Goal: Communication & Community: Answer question/provide support

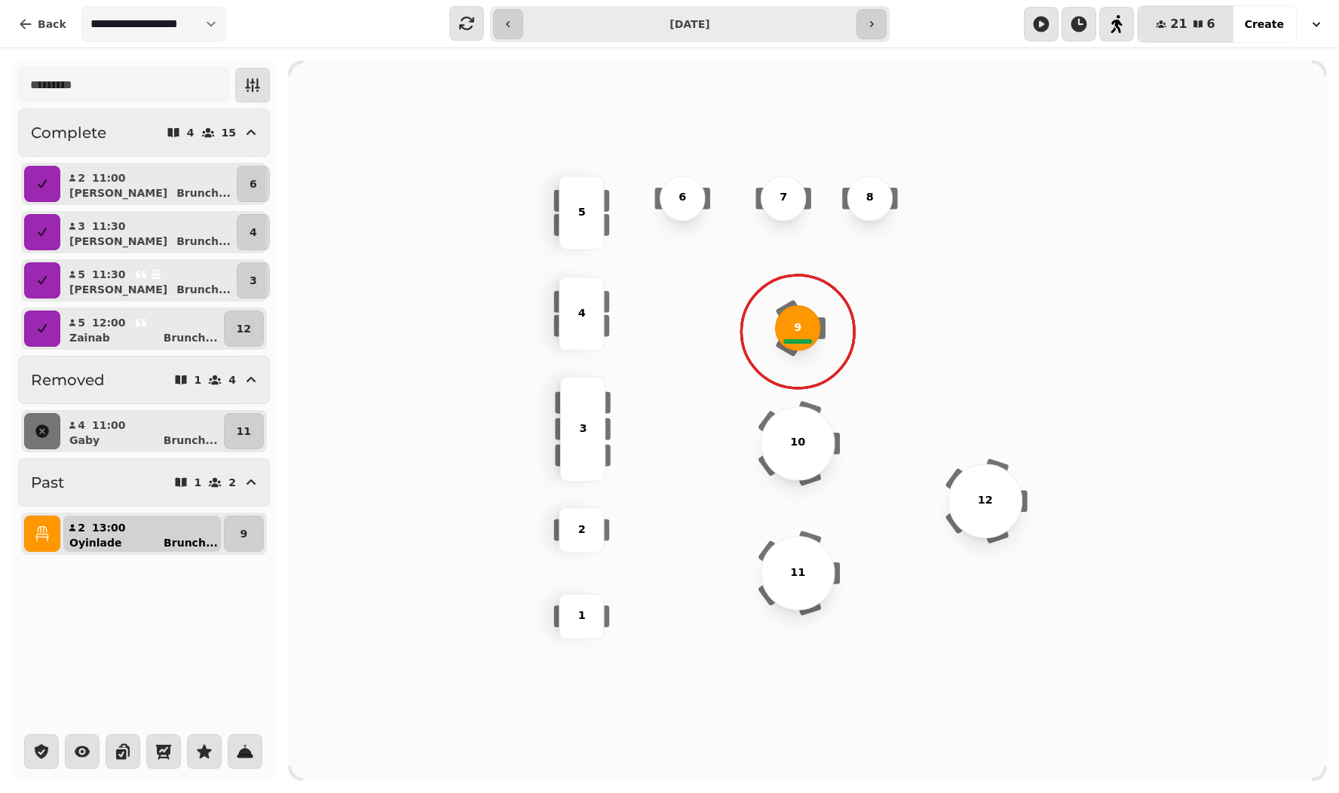
click at [131, 544] on div "Oyinlade Brunch ..." at bounding box center [148, 542] width 146 height 15
select select "**********"
select select "*"
select select "****"
select select "******"
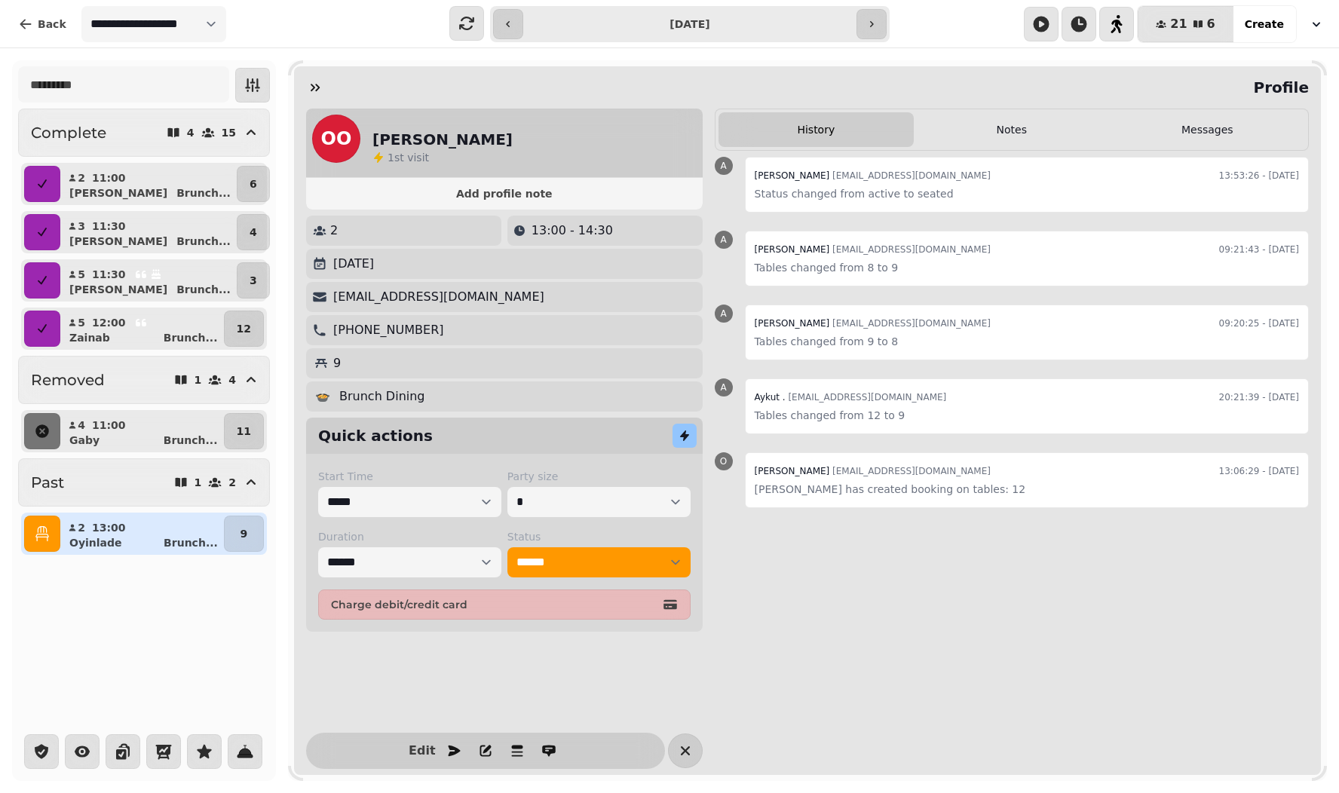
click at [357, 23] on div "**********" at bounding box center [262, 24] width 363 height 36
click at [314, 88] on icon "button" at bounding box center [315, 88] width 9 height 8
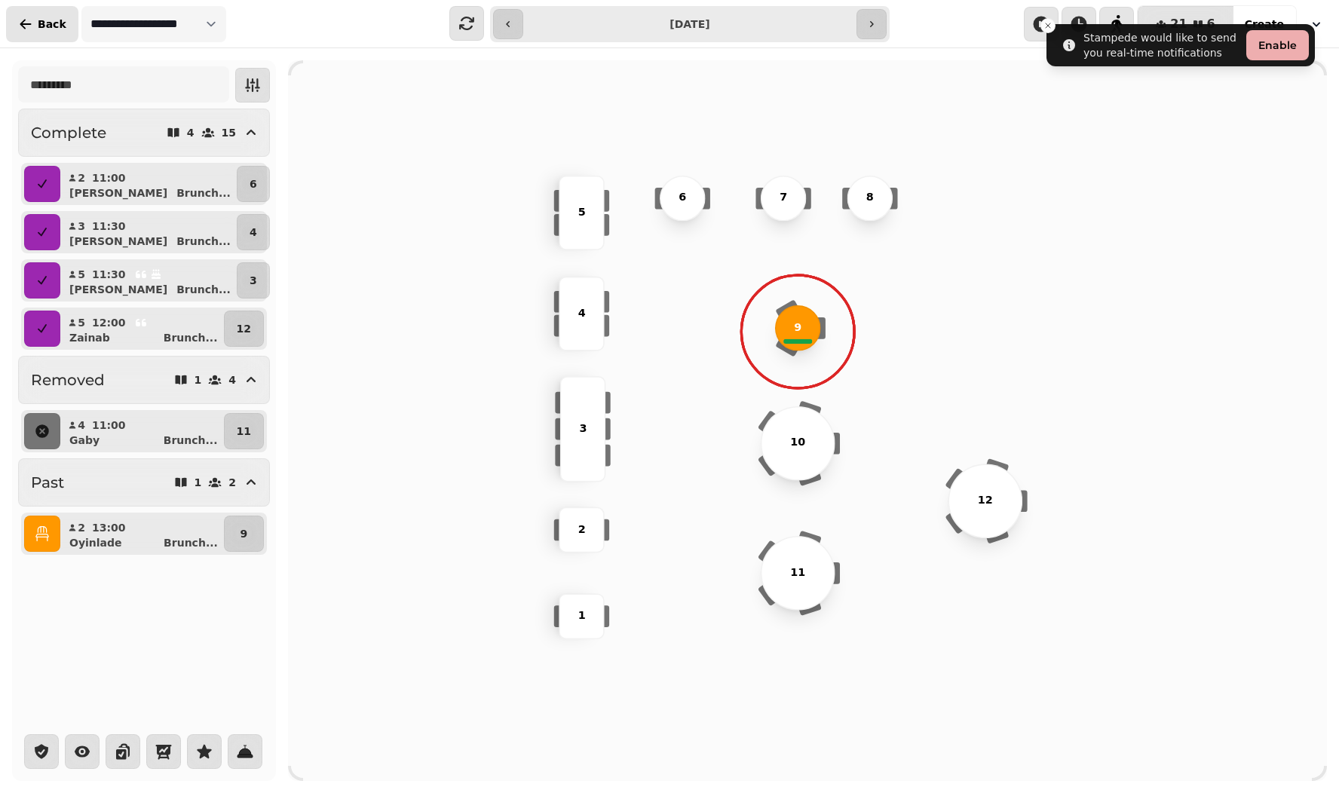
click at [51, 26] on span "Back" at bounding box center [52, 24] width 29 height 11
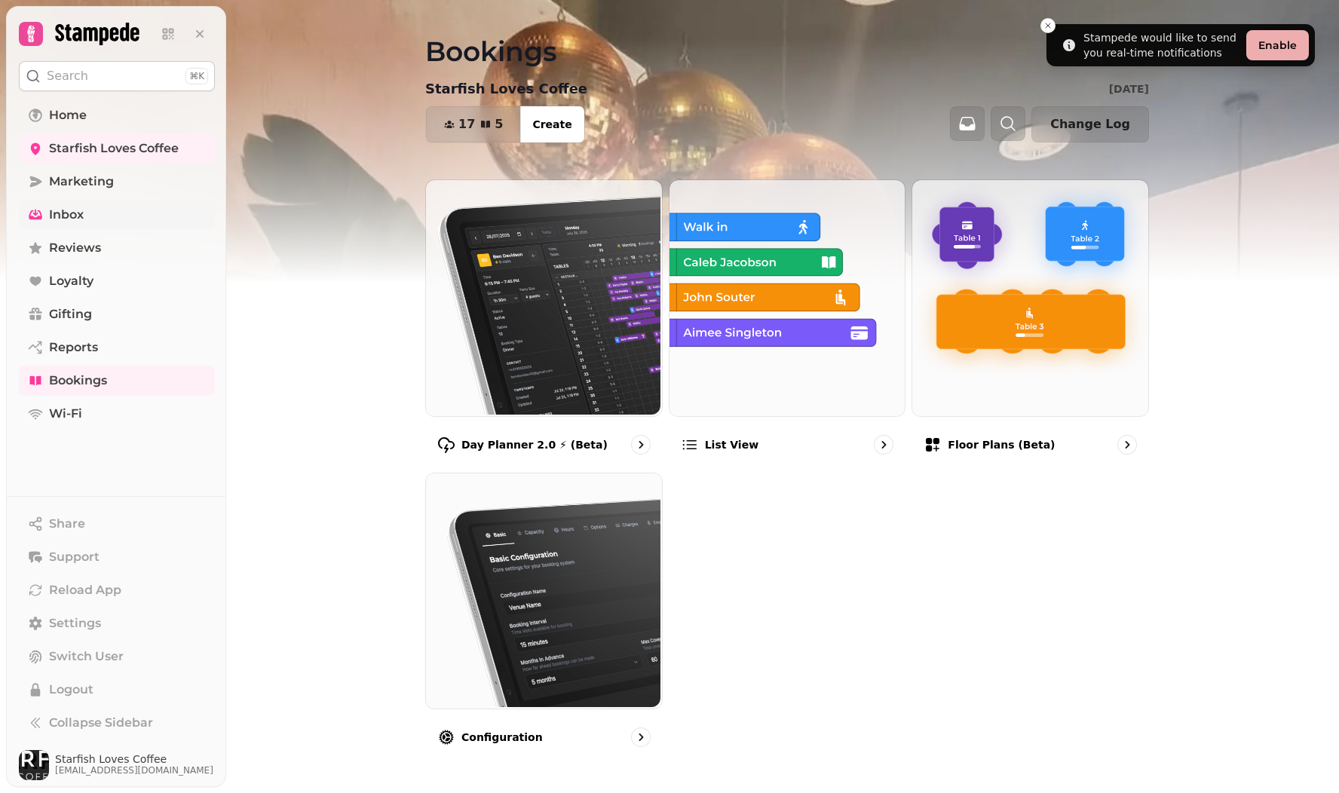
click at [61, 222] on span "Inbox" at bounding box center [66, 215] width 35 height 18
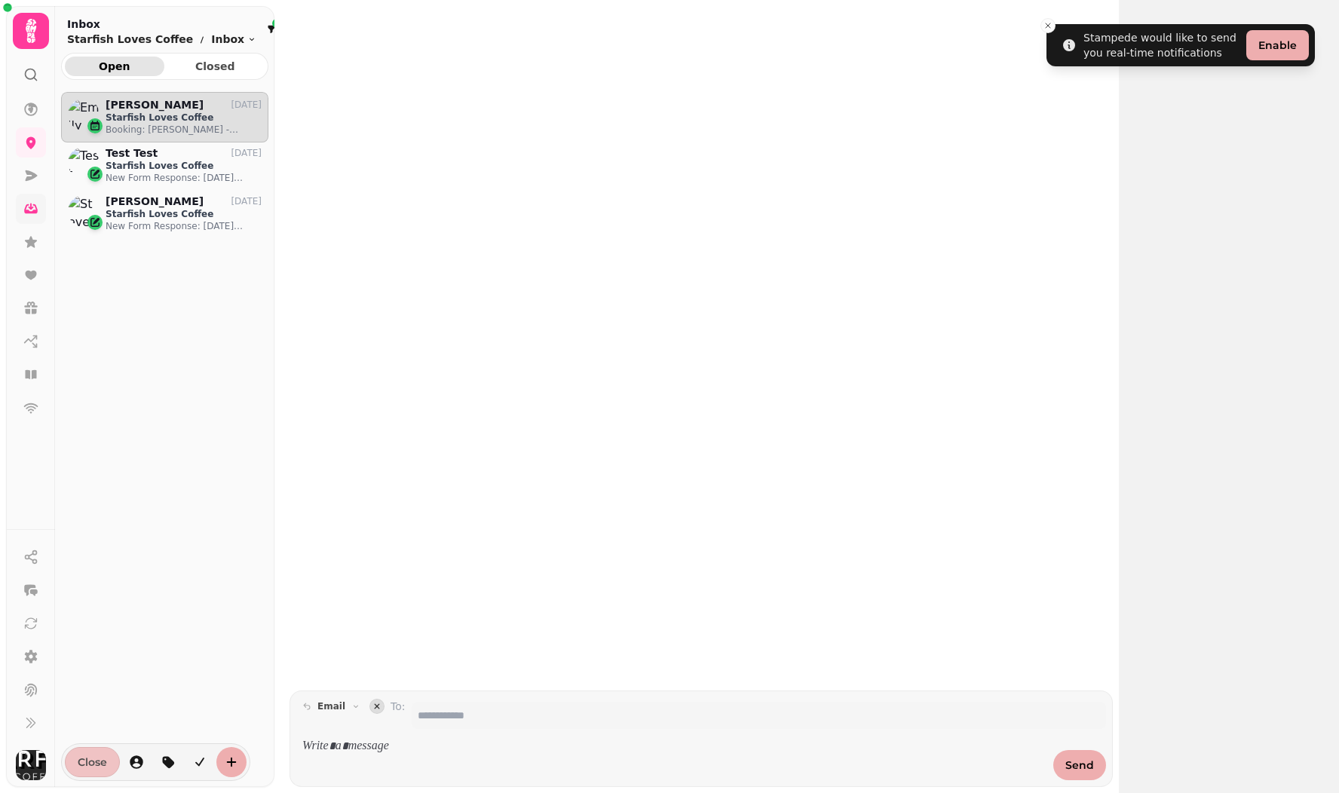
scroll to position [676, 207]
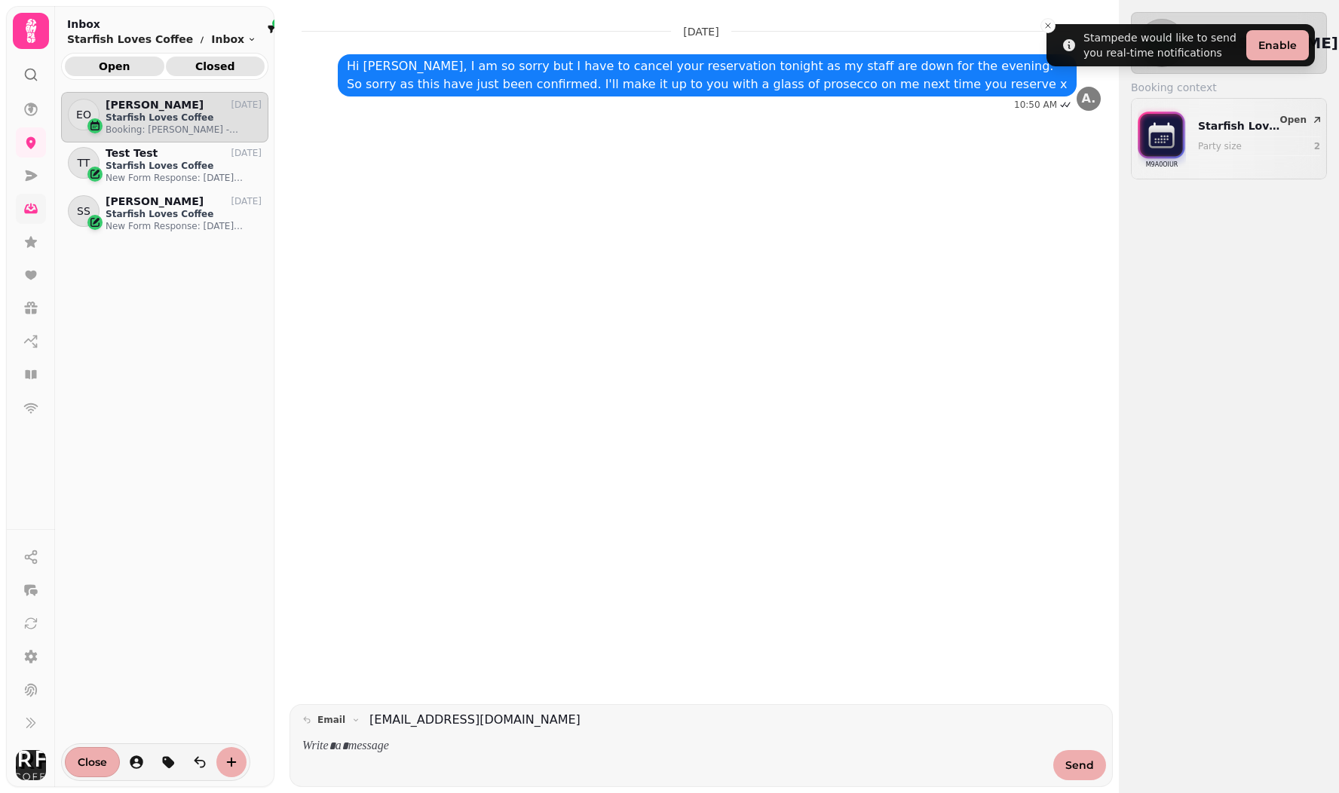
click at [213, 69] on span "Closed" at bounding box center [215, 66] width 75 height 11
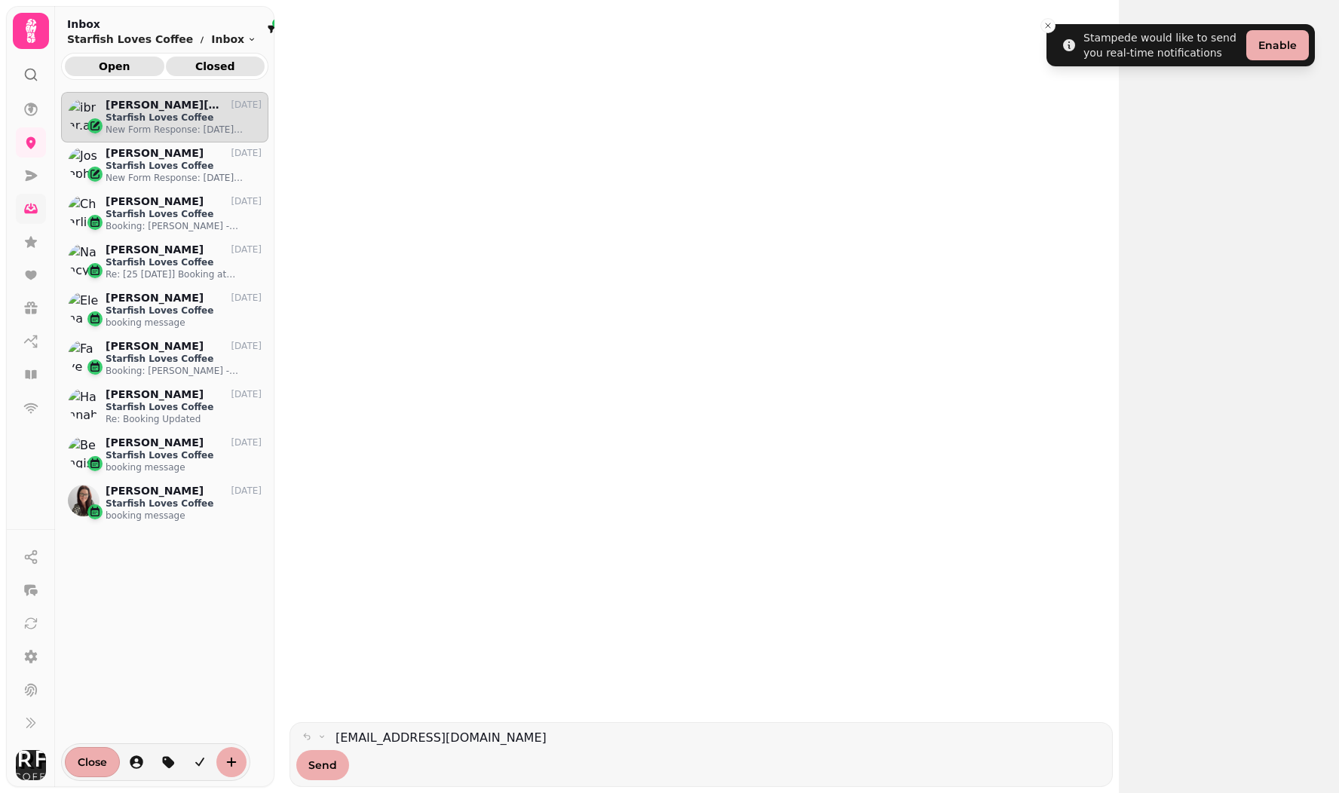
scroll to position [676, 207]
click at [126, 62] on span "Open" at bounding box center [114, 66] width 75 height 11
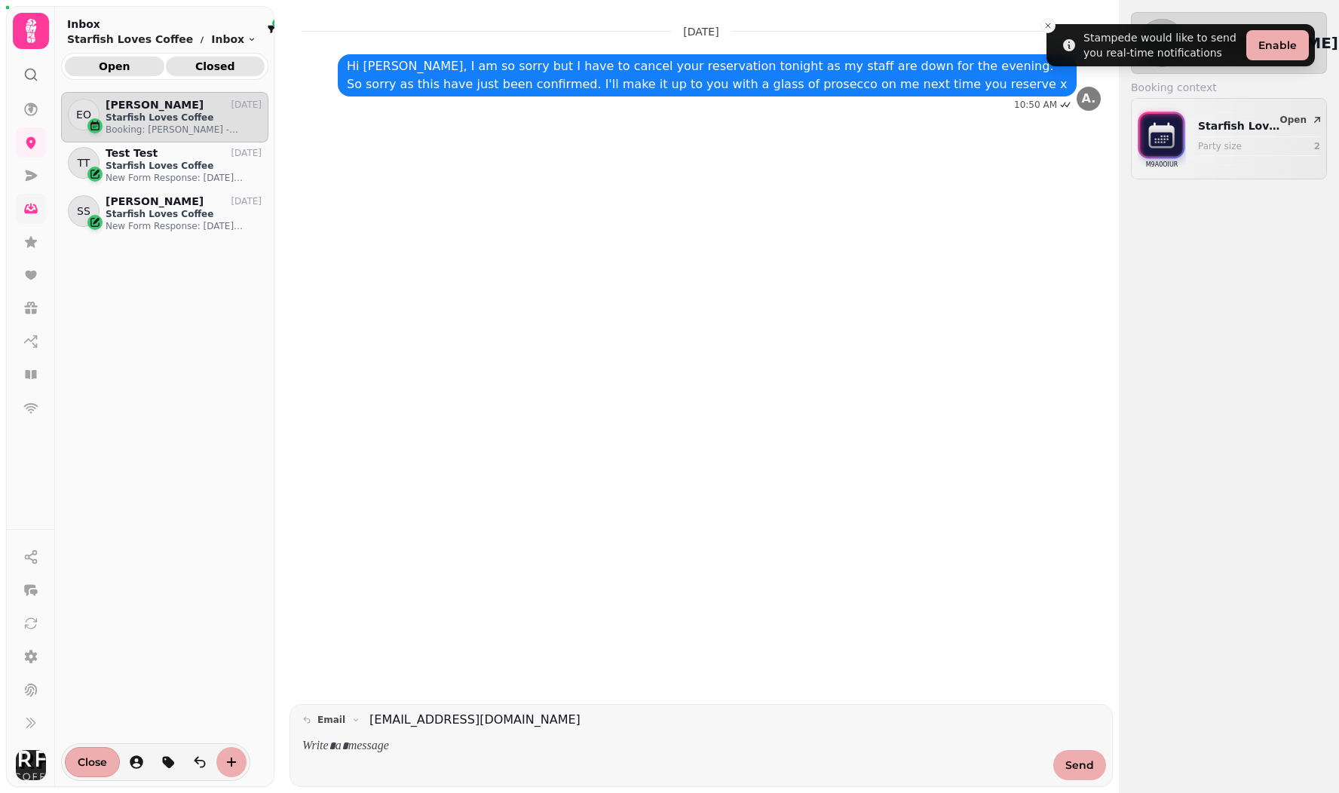
click at [221, 62] on span "Closed" at bounding box center [215, 66] width 75 height 11
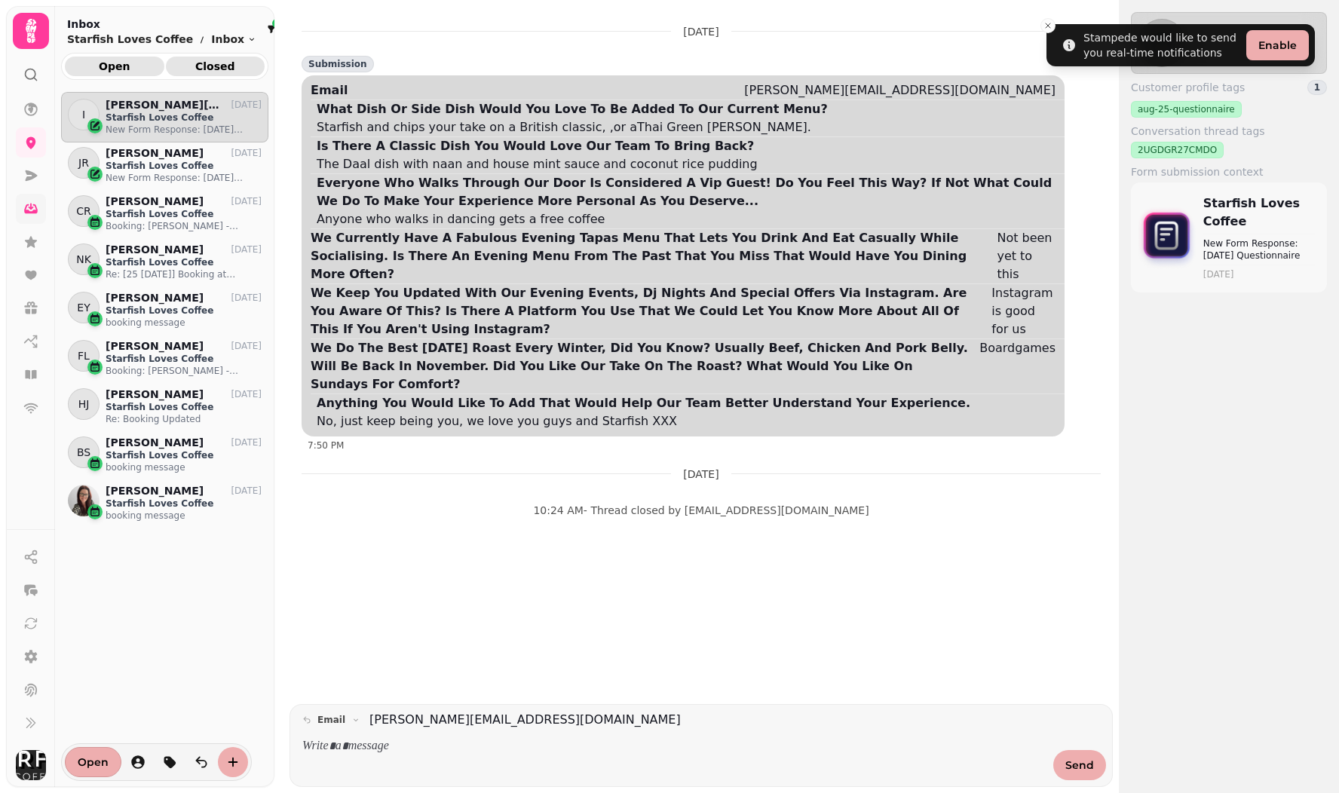
click at [112, 65] on span "Open" at bounding box center [114, 66] width 75 height 11
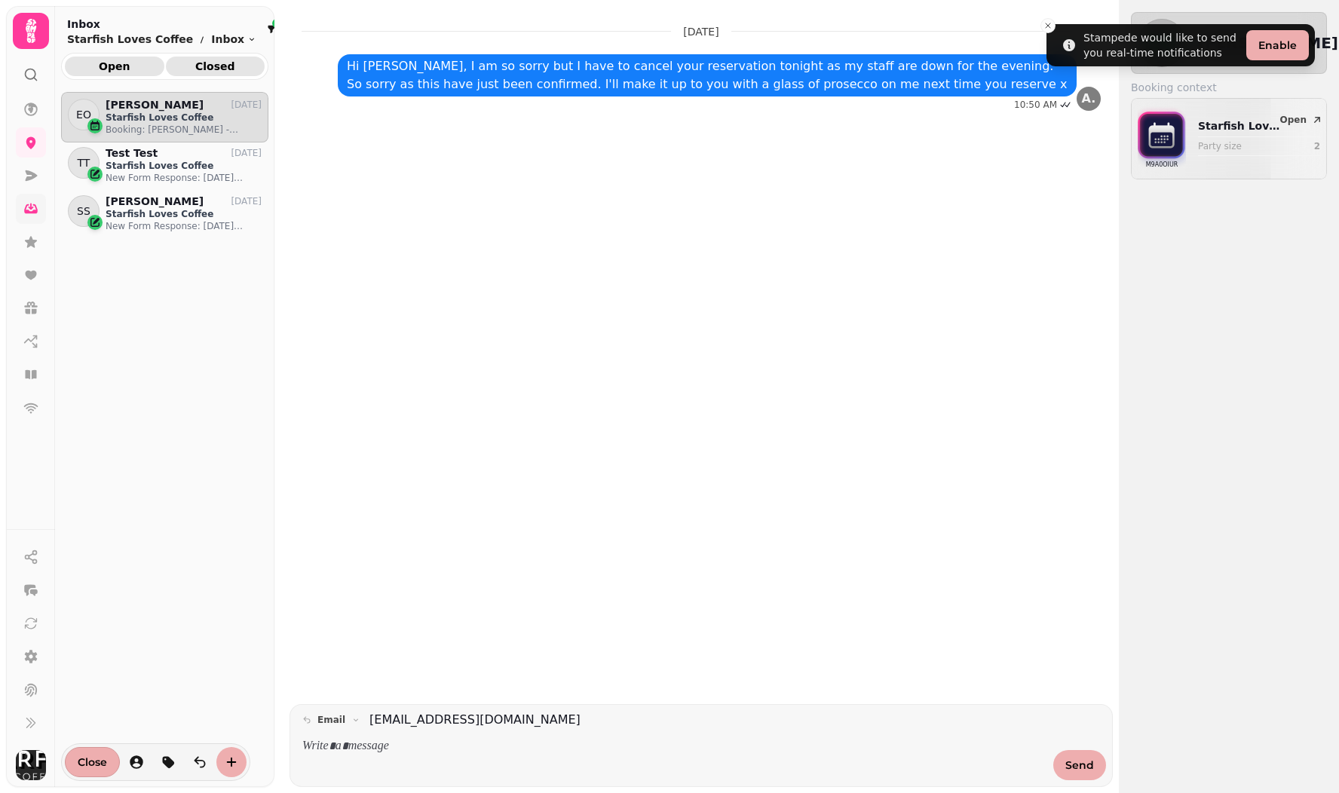
click at [205, 68] on span "Closed" at bounding box center [215, 66] width 75 height 11
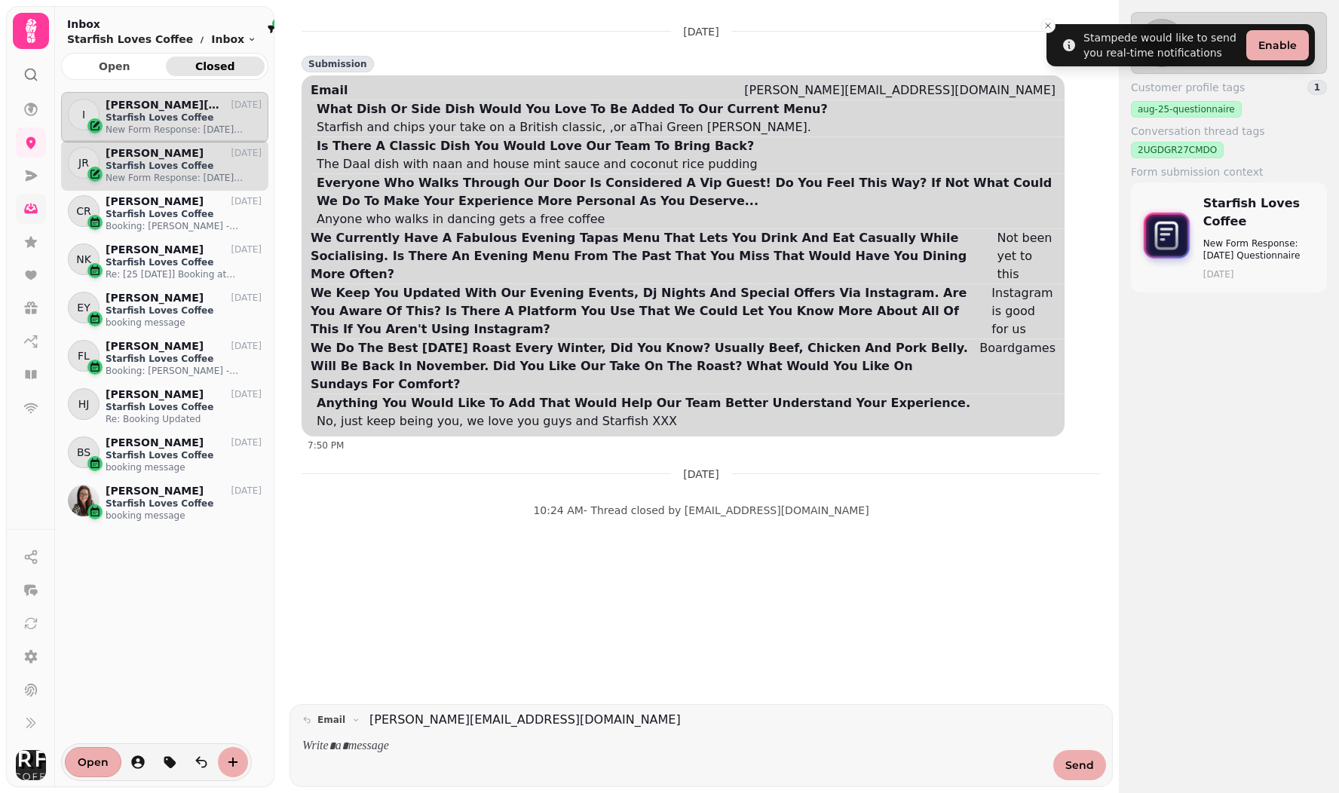
click at [149, 172] on p "New Form Response: August 2025 Questionnaire" at bounding box center [184, 178] width 156 height 12
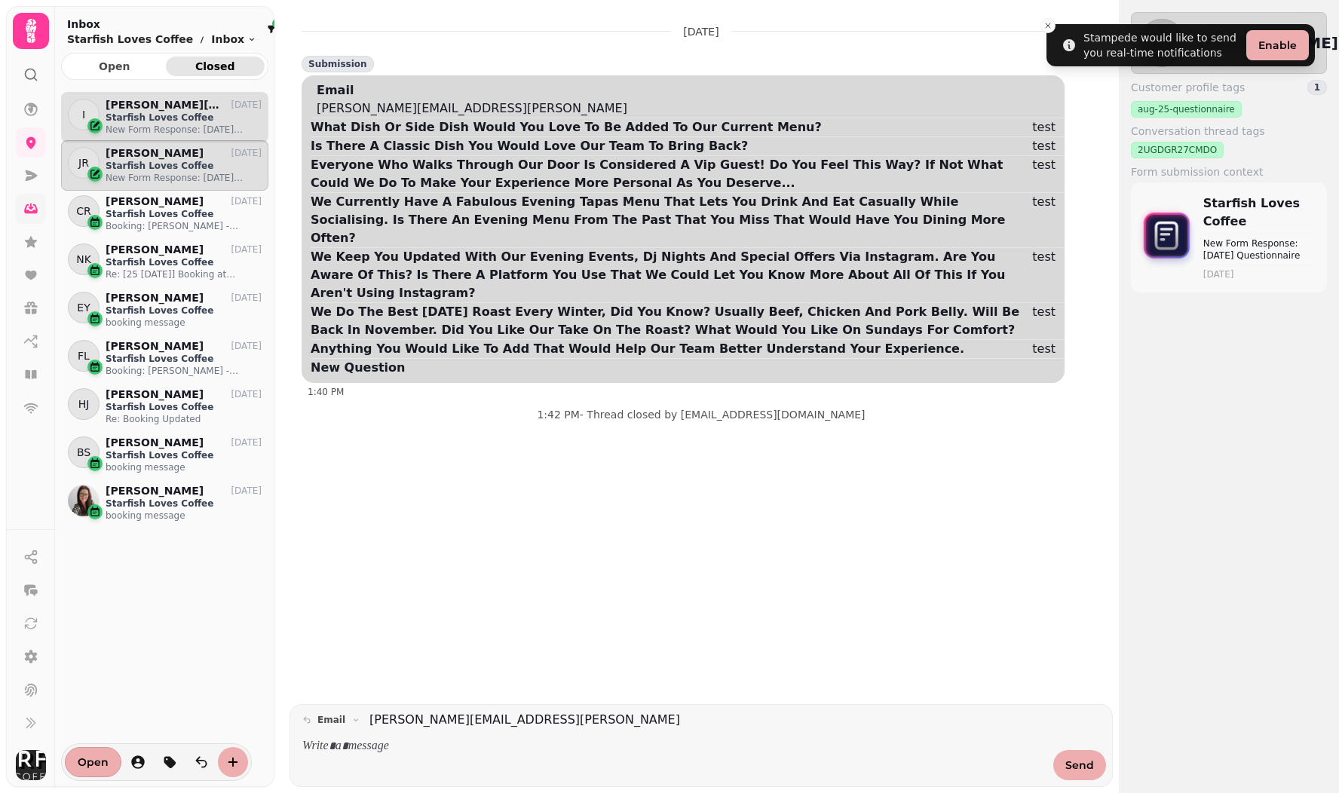
click at [147, 118] on p "Starfish Loves Coffee" at bounding box center [184, 118] width 156 height 12
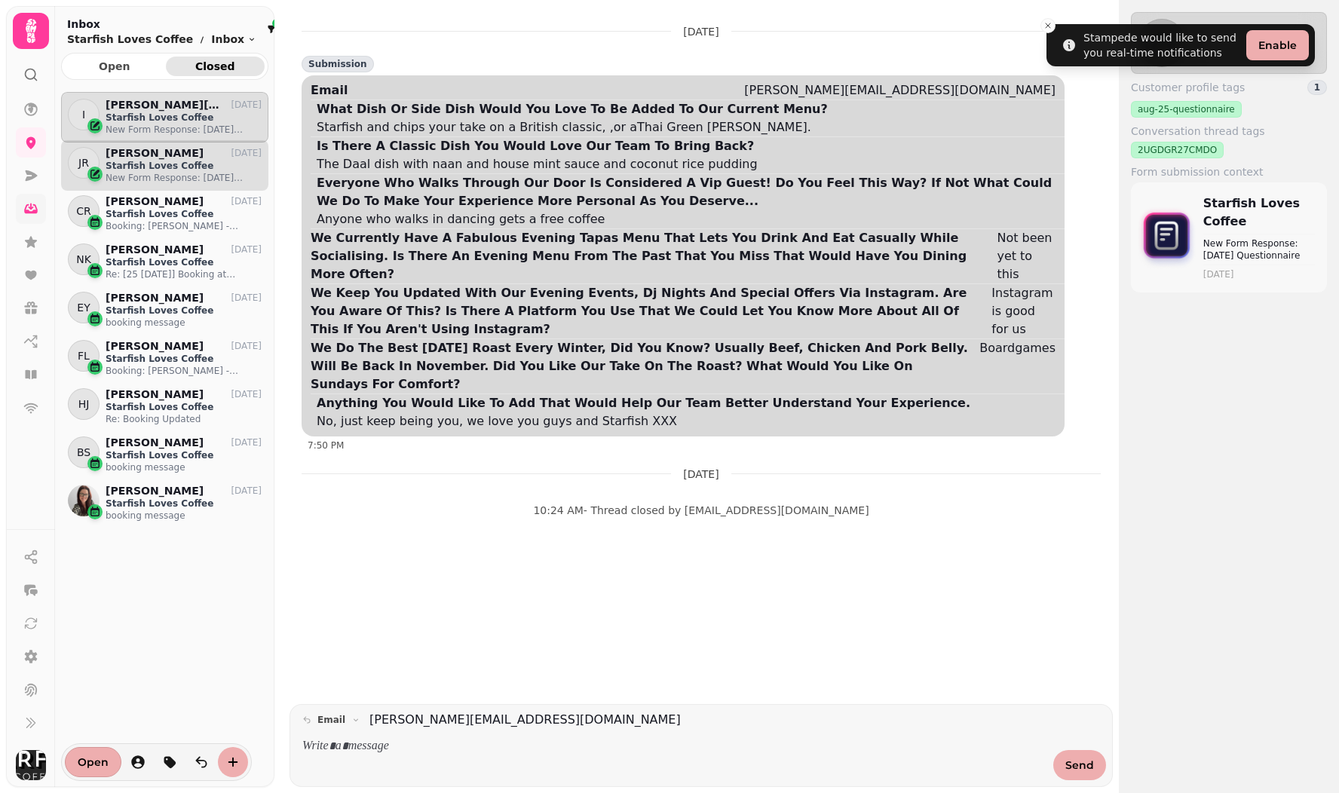
click at [150, 169] on p "Starfish Loves Coffee" at bounding box center [184, 166] width 156 height 12
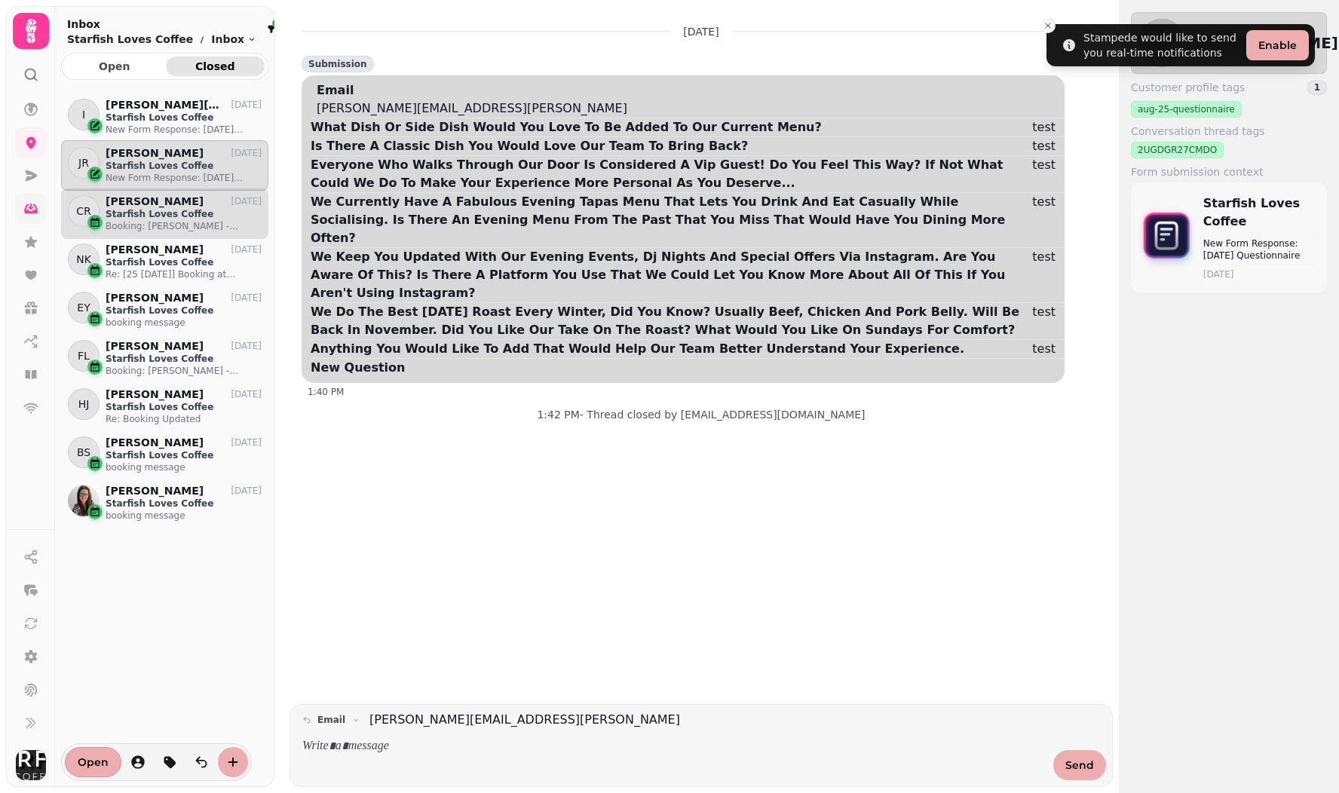
click at [138, 212] on p "Starfish Loves Coffee" at bounding box center [184, 214] width 156 height 12
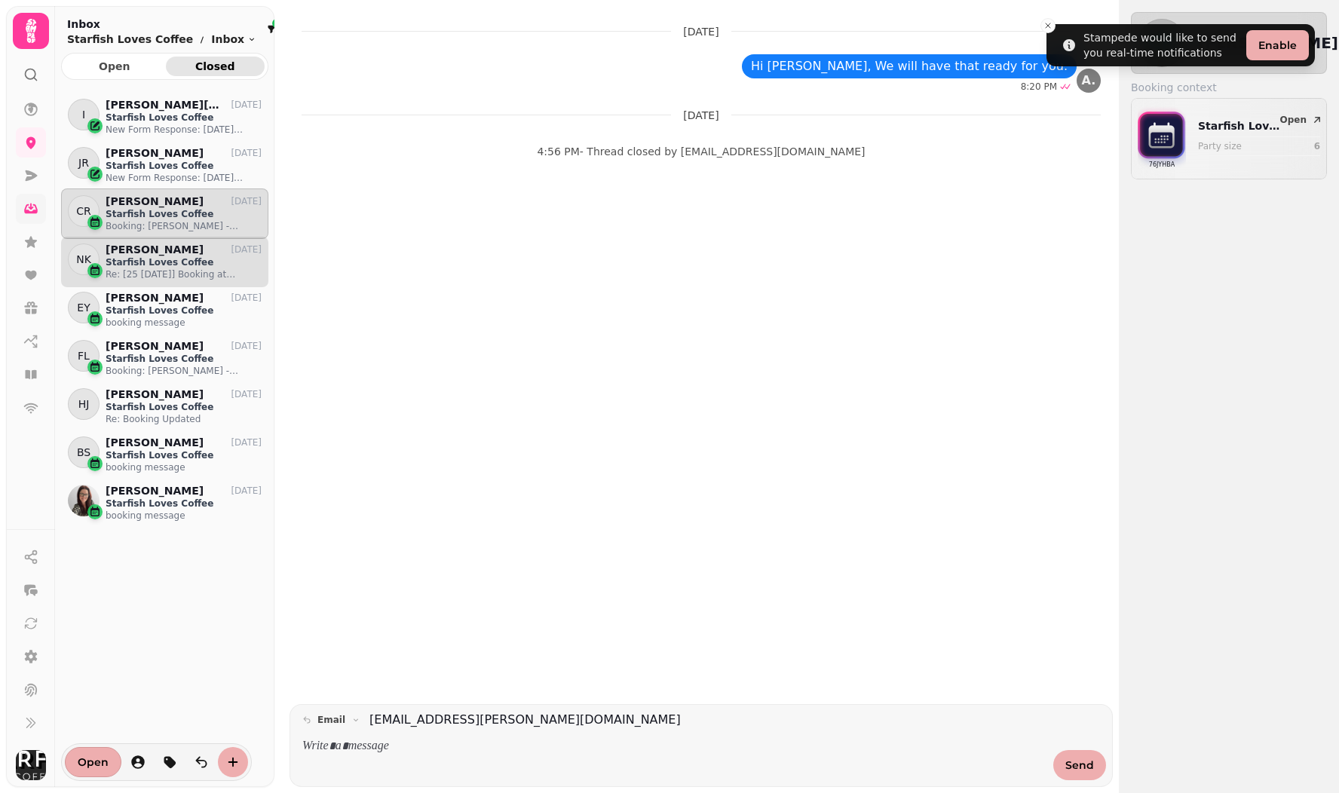
click at [155, 244] on p "Nancy Kelehar" at bounding box center [155, 250] width 98 height 13
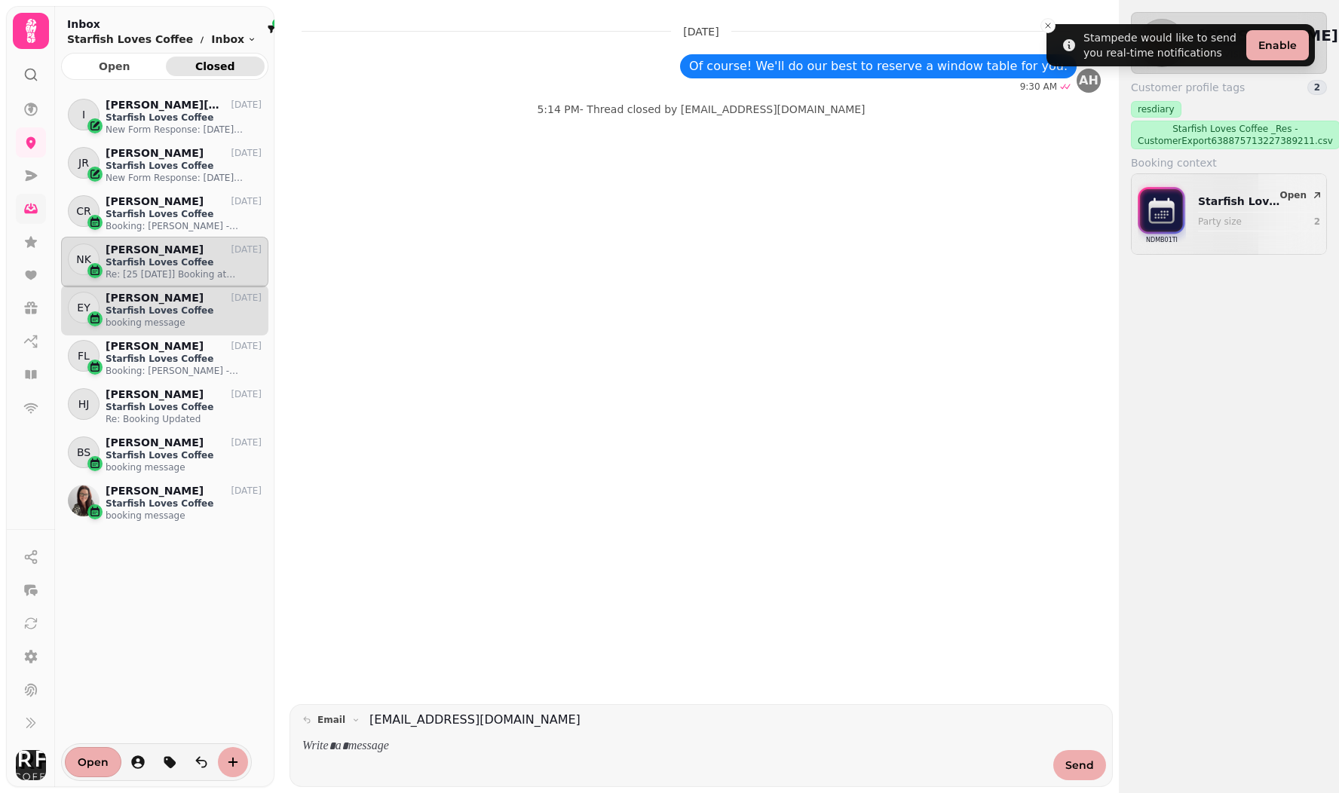
click at [158, 311] on p "Starfish Loves Coffee" at bounding box center [184, 311] width 156 height 12
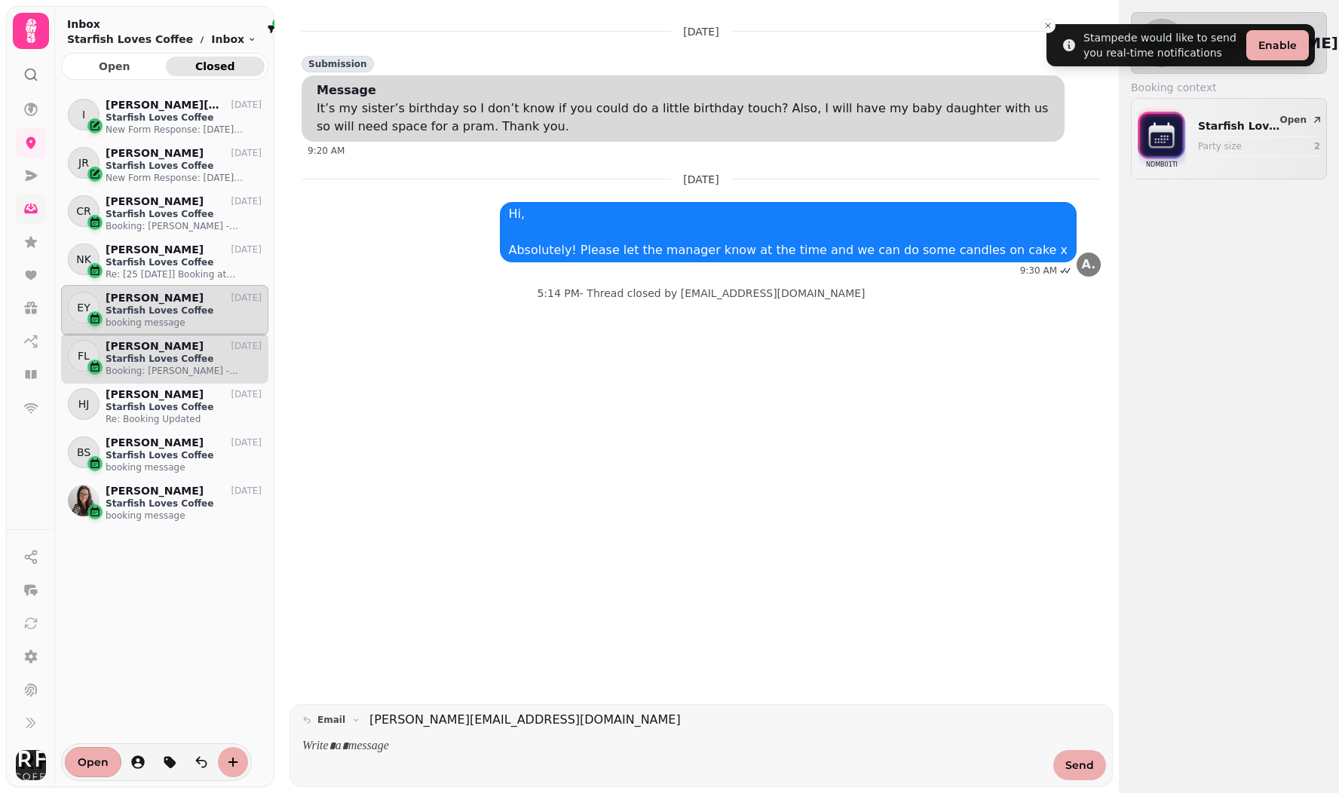
click at [146, 357] on p "Starfish Loves Coffee" at bounding box center [184, 359] width 156 height 12
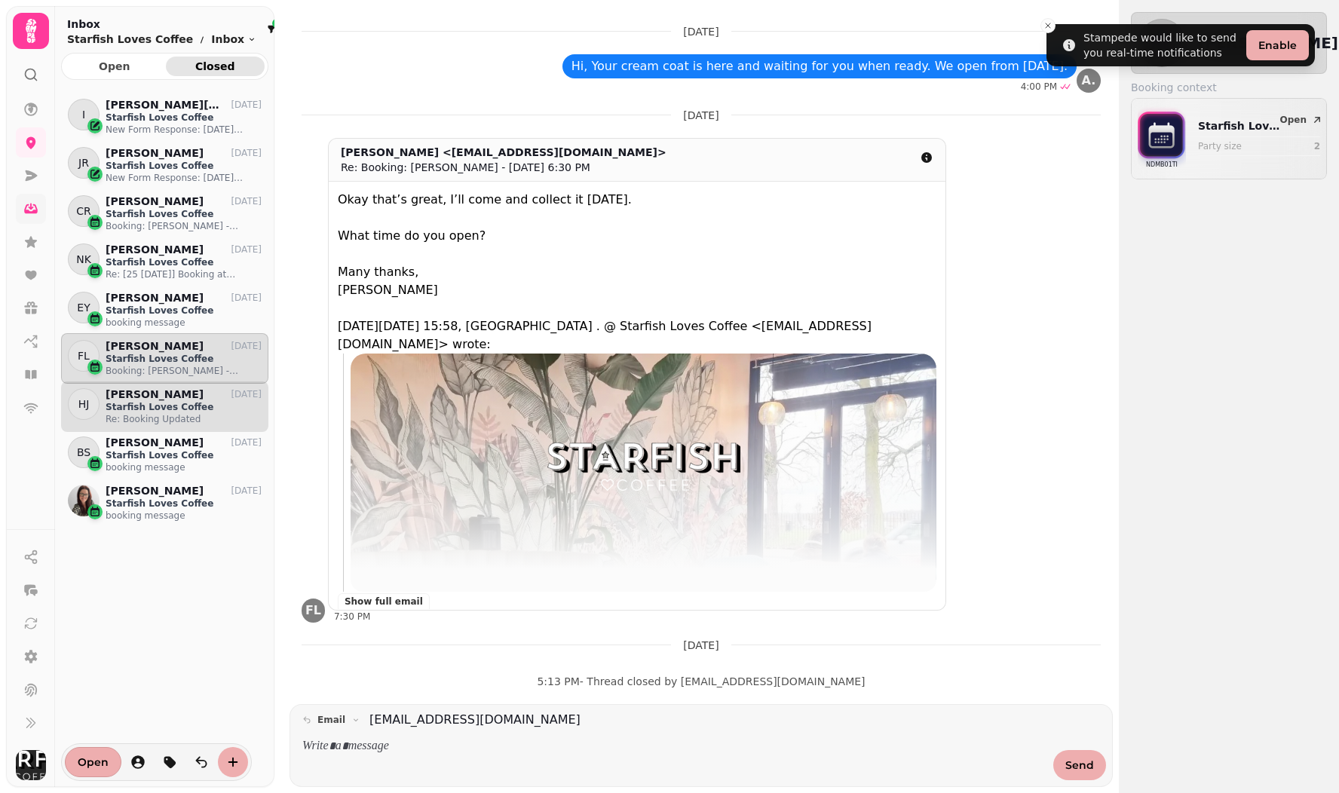
click at [151, 409] on p "Starfish Loves Coffee" at bounding box center [184, 407] width 156 height 12
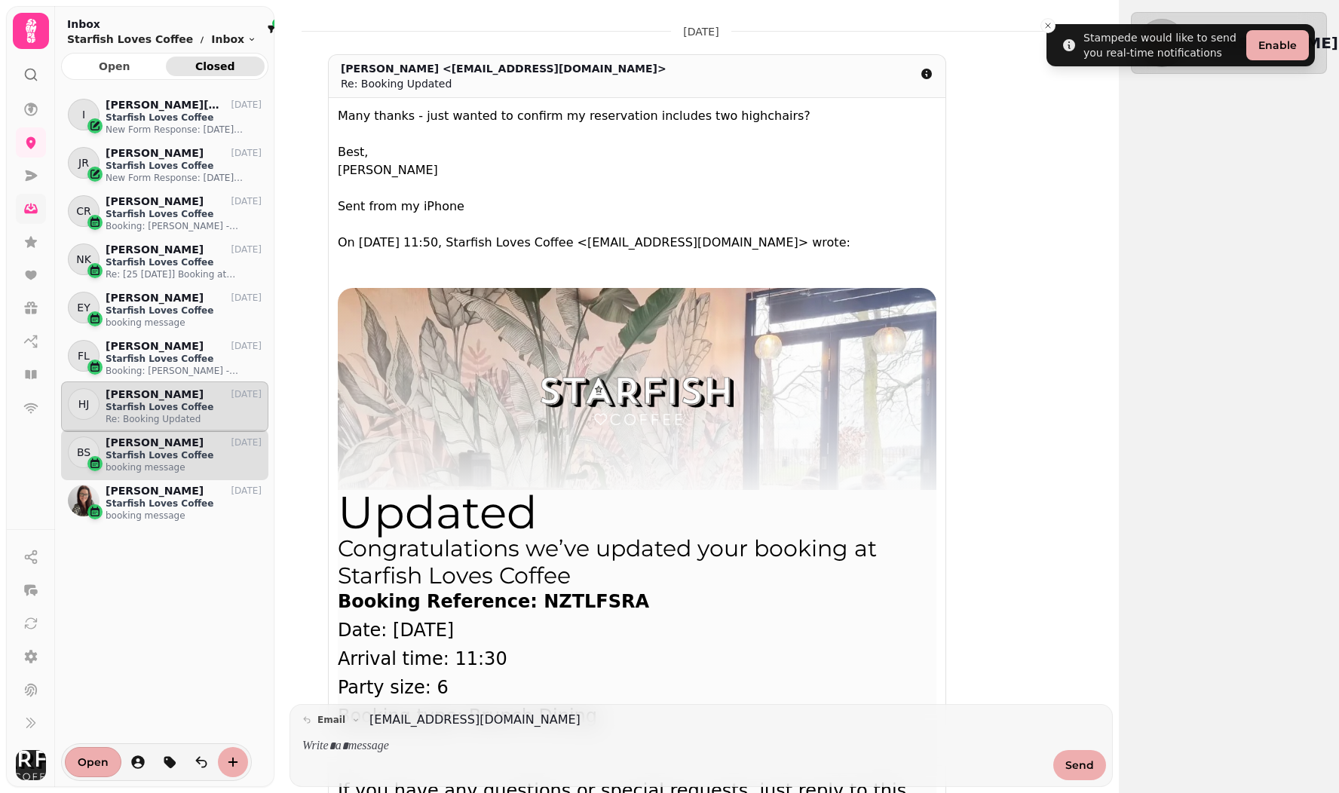
click at [139, 448] on p "Bengisu Sengul" at bounding box center [155, 443] width 98 height 13
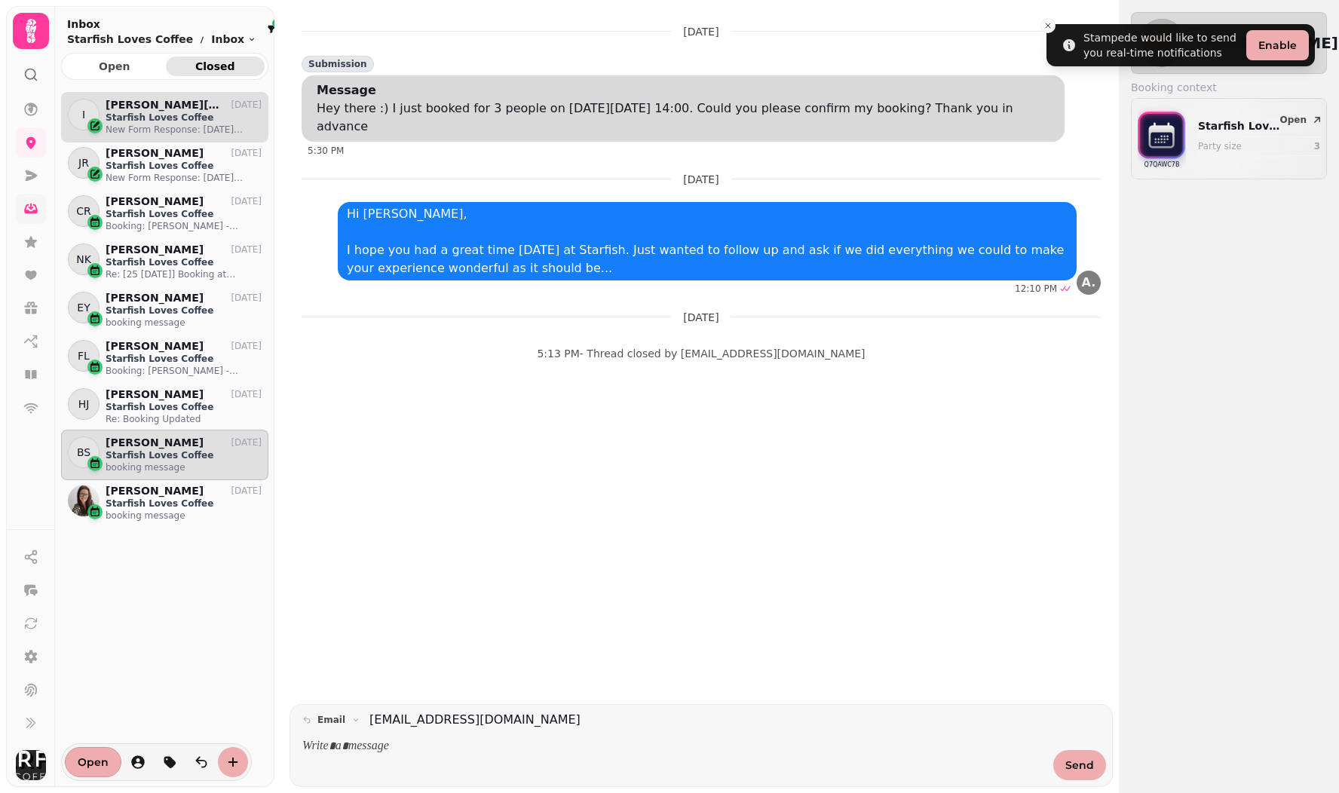
click at [130, 104] on p "ibrar.a.dar@gmail.com" at bounding box center [164, 105] width 117 height 13
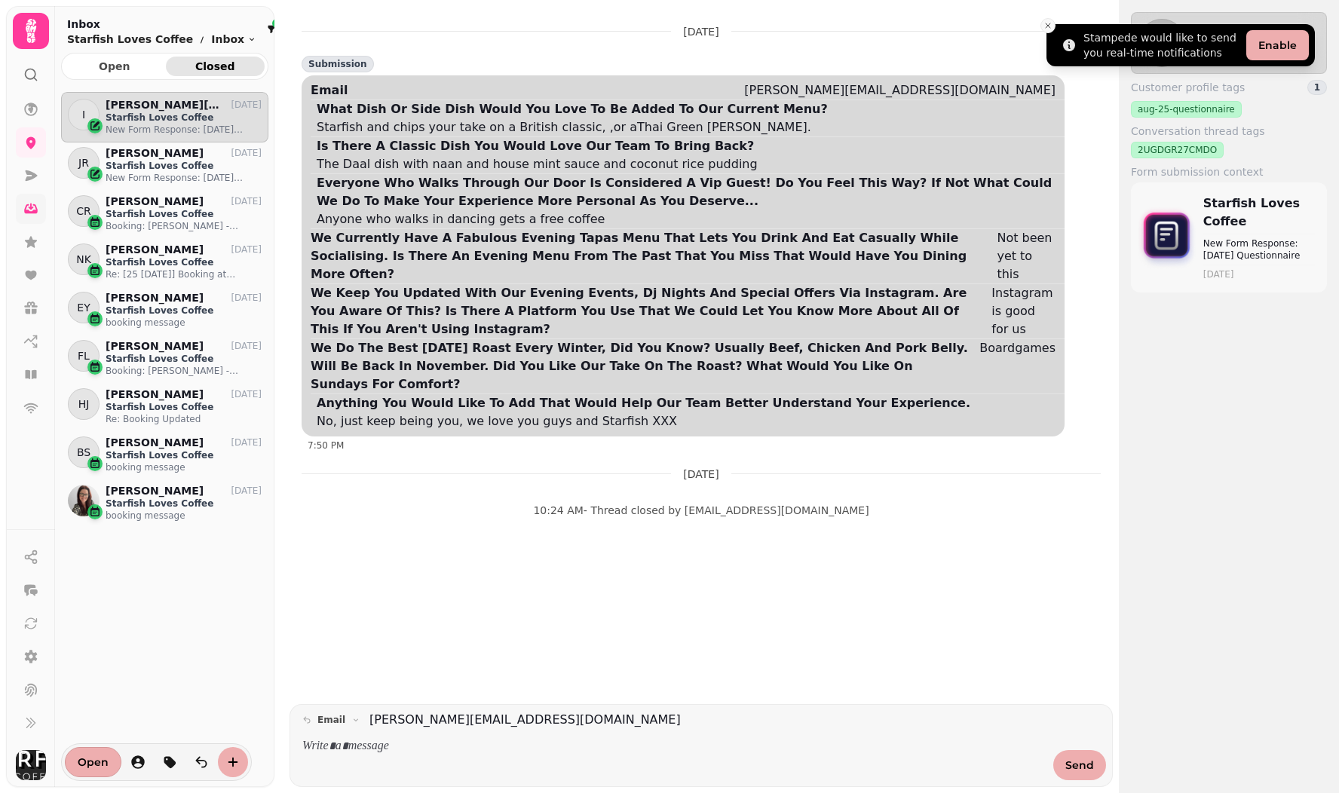
click at [1050, 32] on button "Close toast" at bounding box center [1048, 25] width 15 height 15
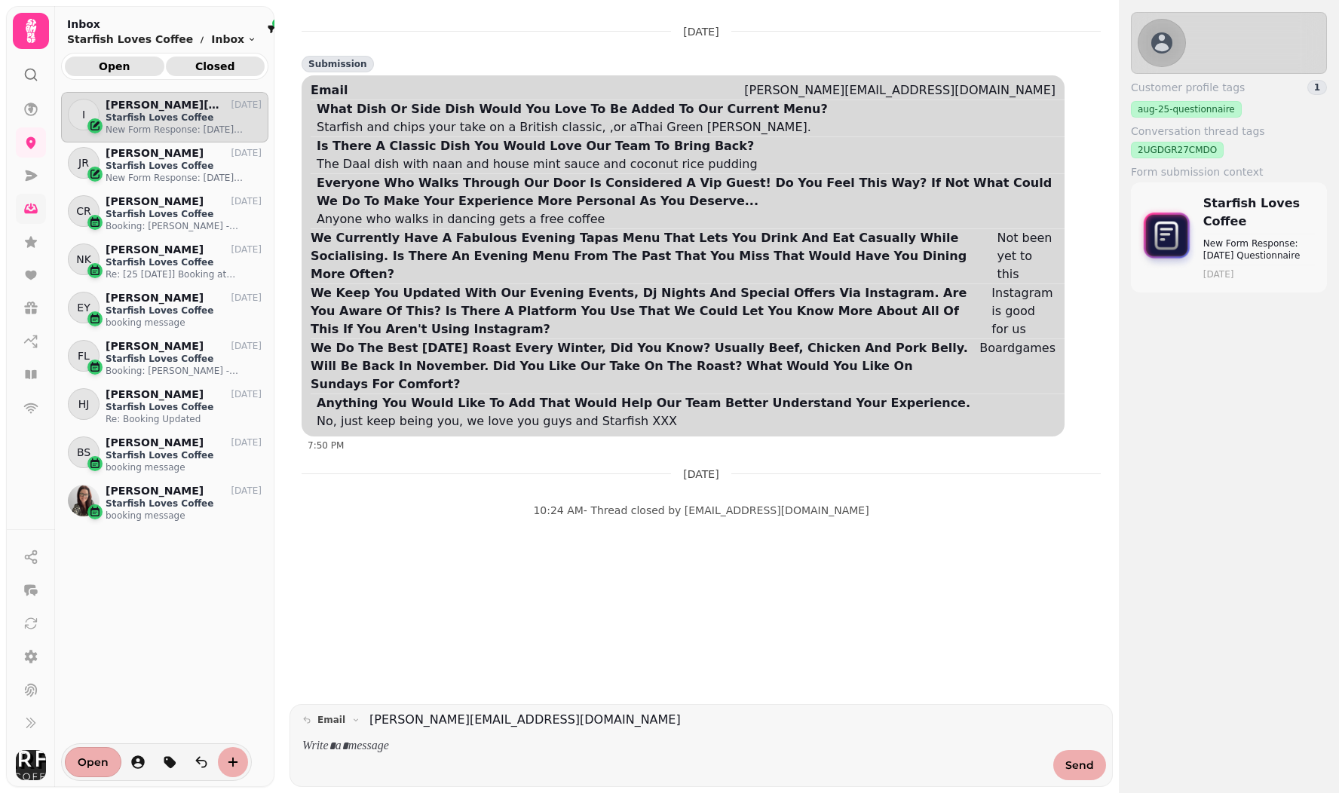
click at [124, 69] on span "Open" at bounding box center [114, 66] width 75 height 11
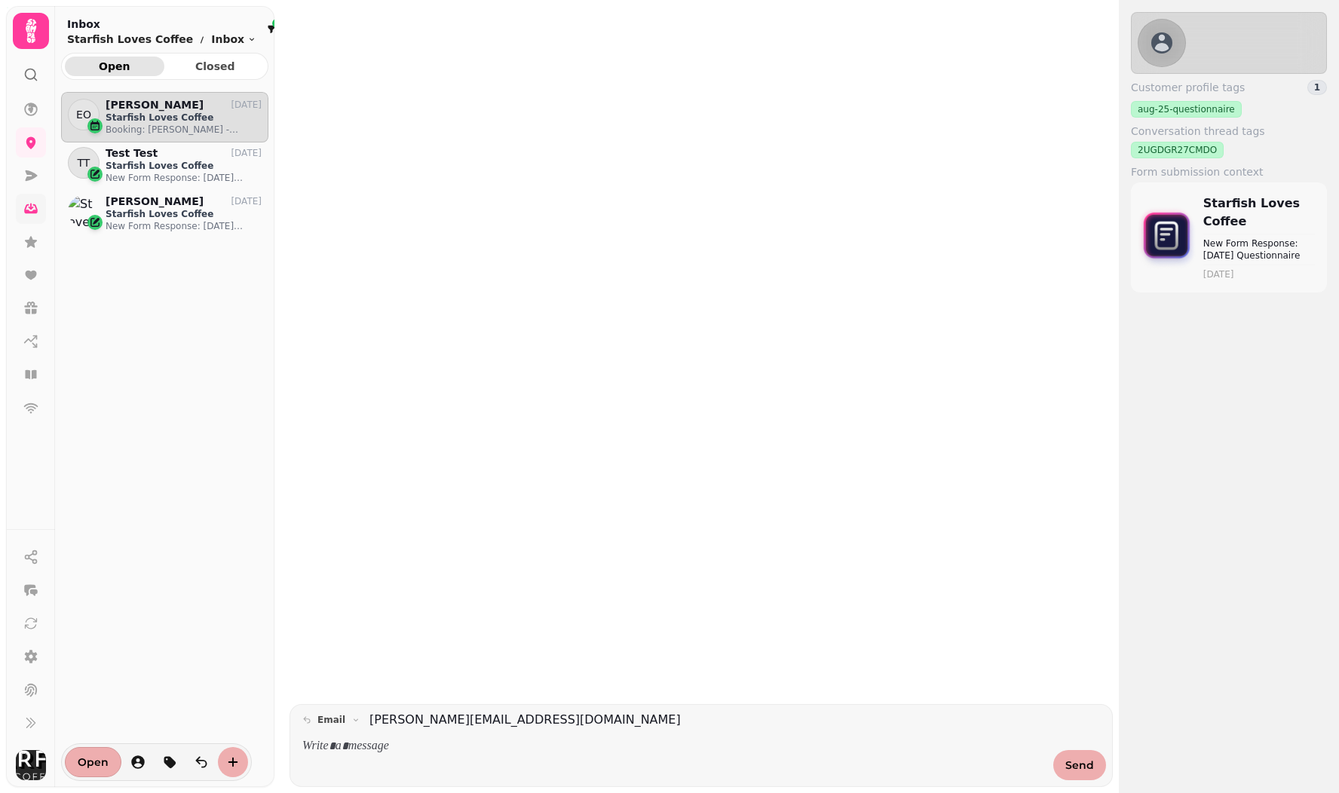
scroll to position [676, 207]
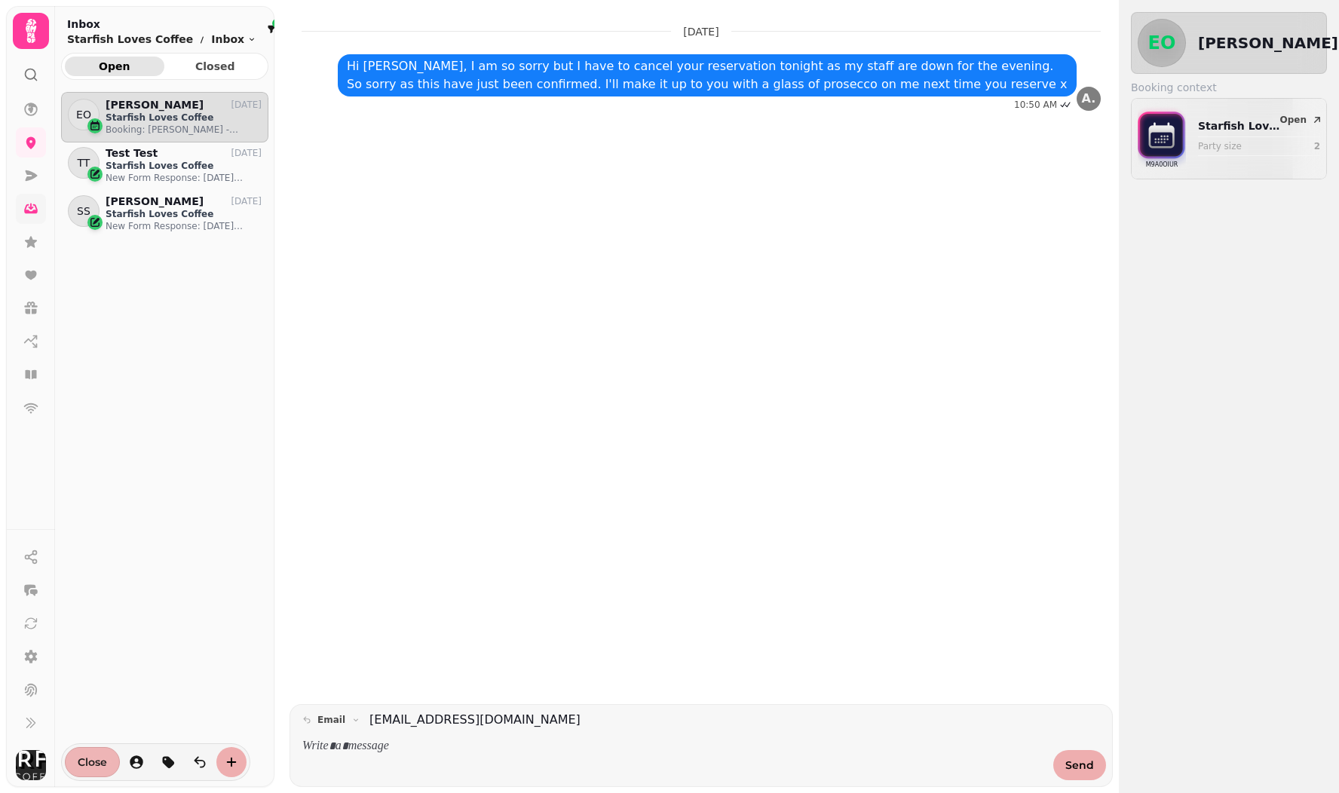
click at [89, 760] on span "Close" at bounding box center [92, 762] width 29 height 11
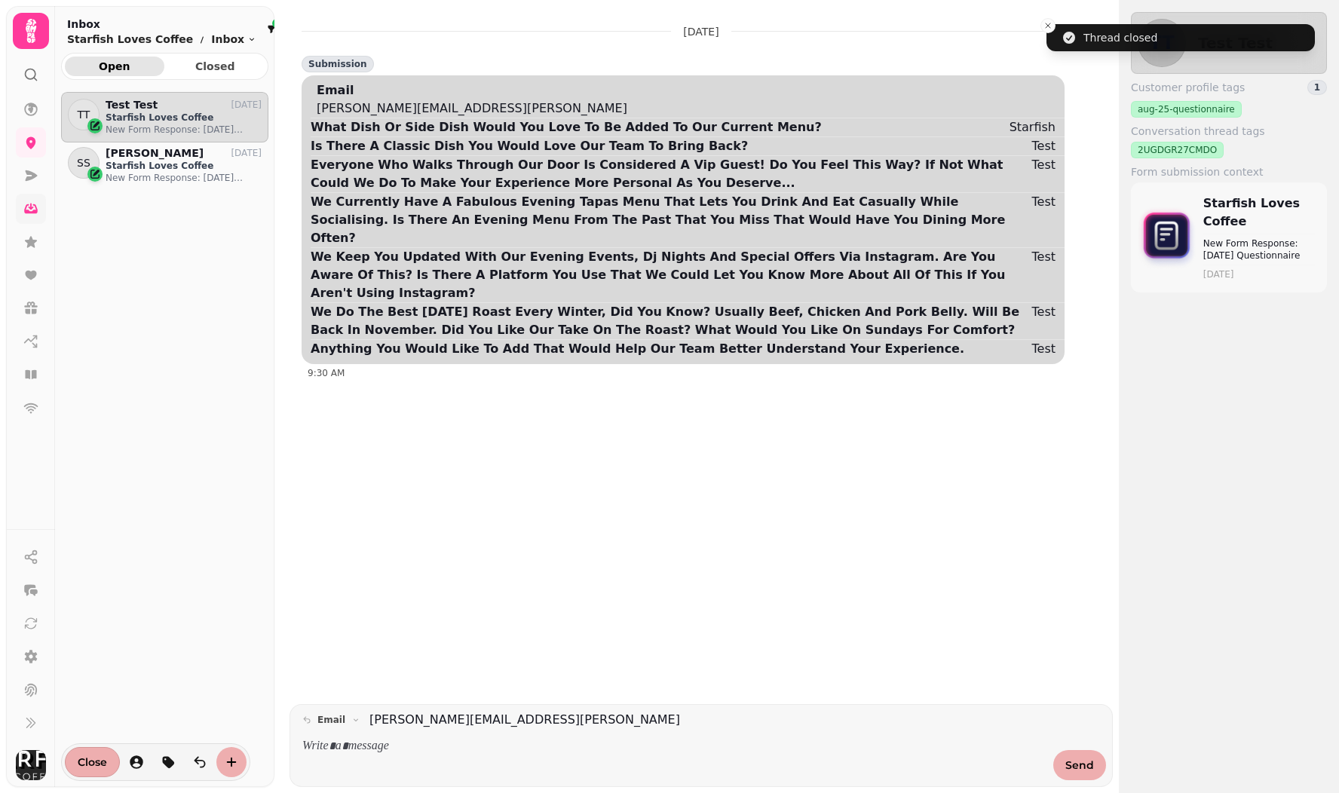
click at [89, 760] on span "Close" at bounding box center [92, 762] width 29 height 11
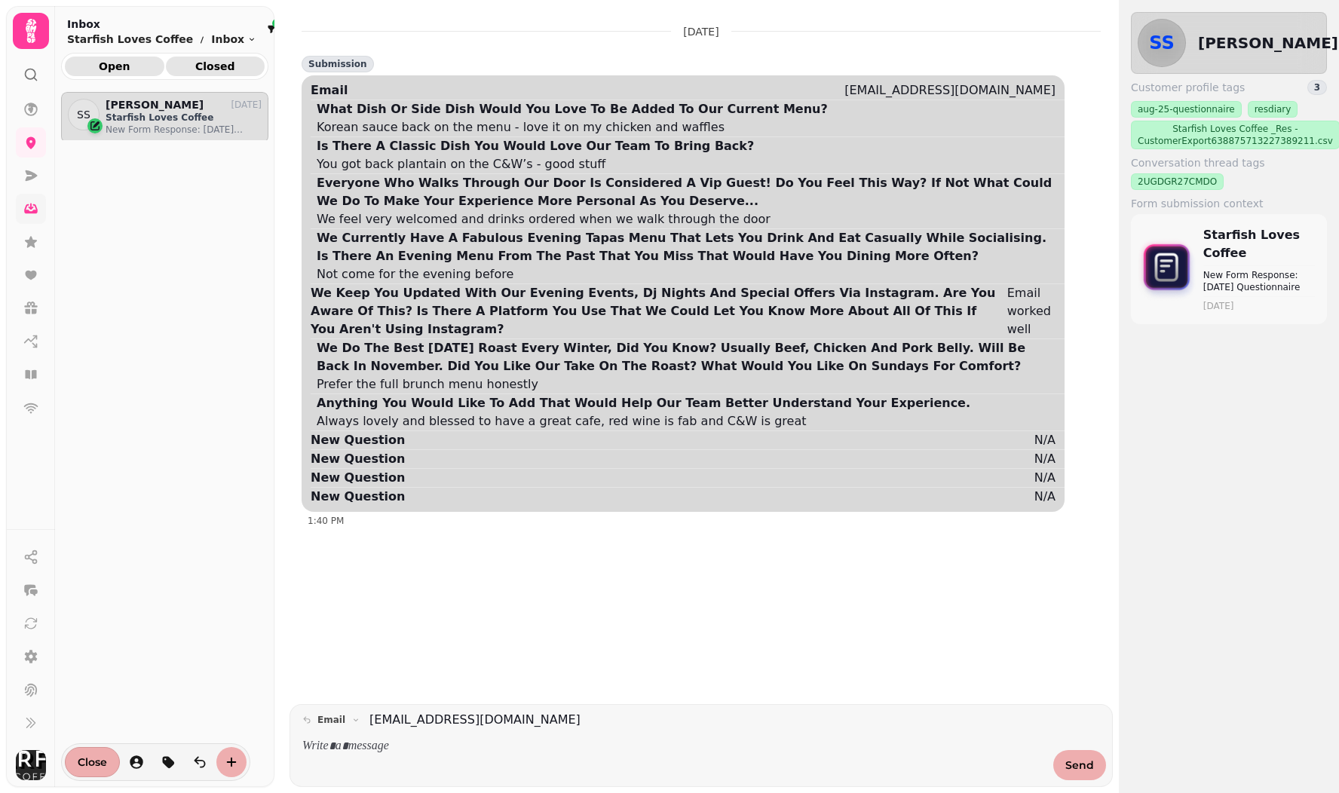
click at [210, 59] on button "Closed" at bounding box center [216, 67] width 100 height 20
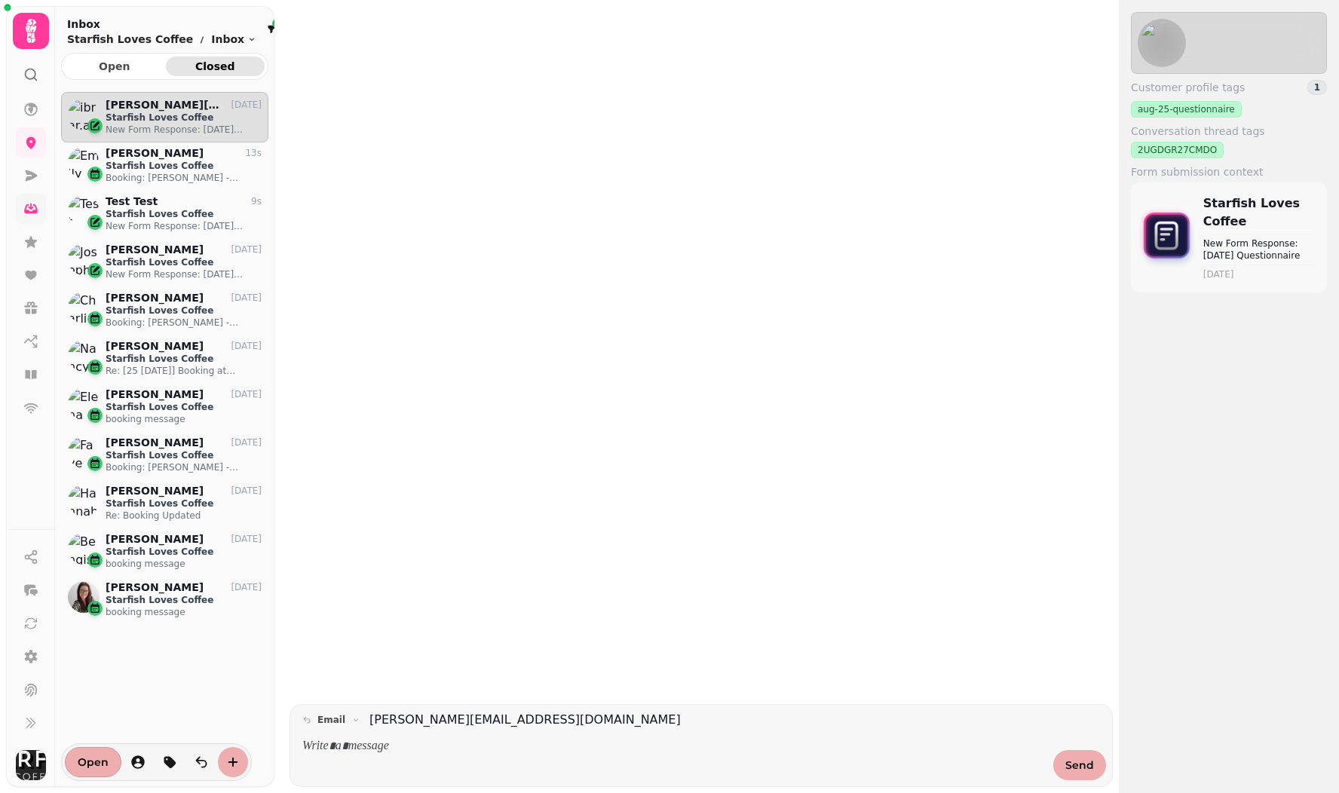
scroll to position [676, 207]
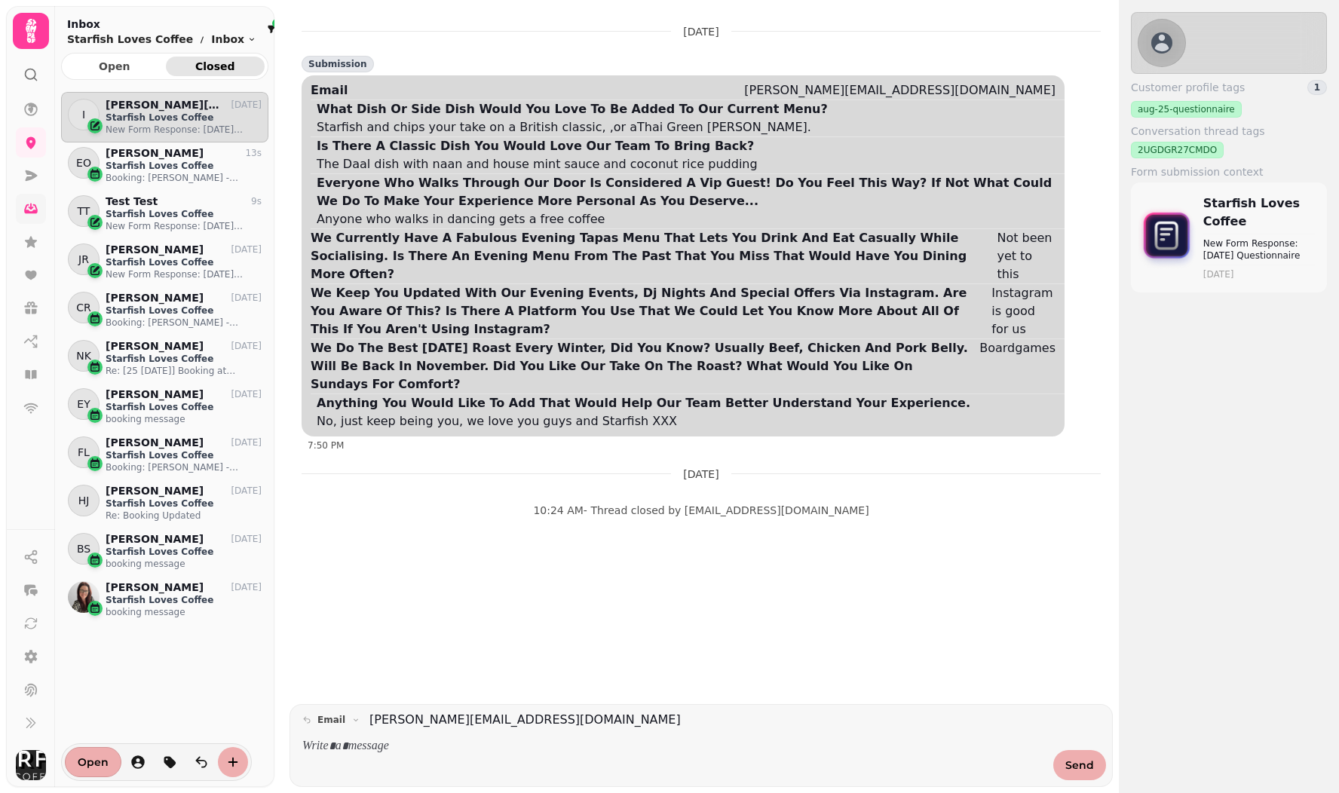
click at [141, 120] on p "Starfish Loves Coffee" at bounding box center [184, 118] width 156 height 12
click at [82, 766] on span "Open" at bounding box center [93, 762] width 31 height 11
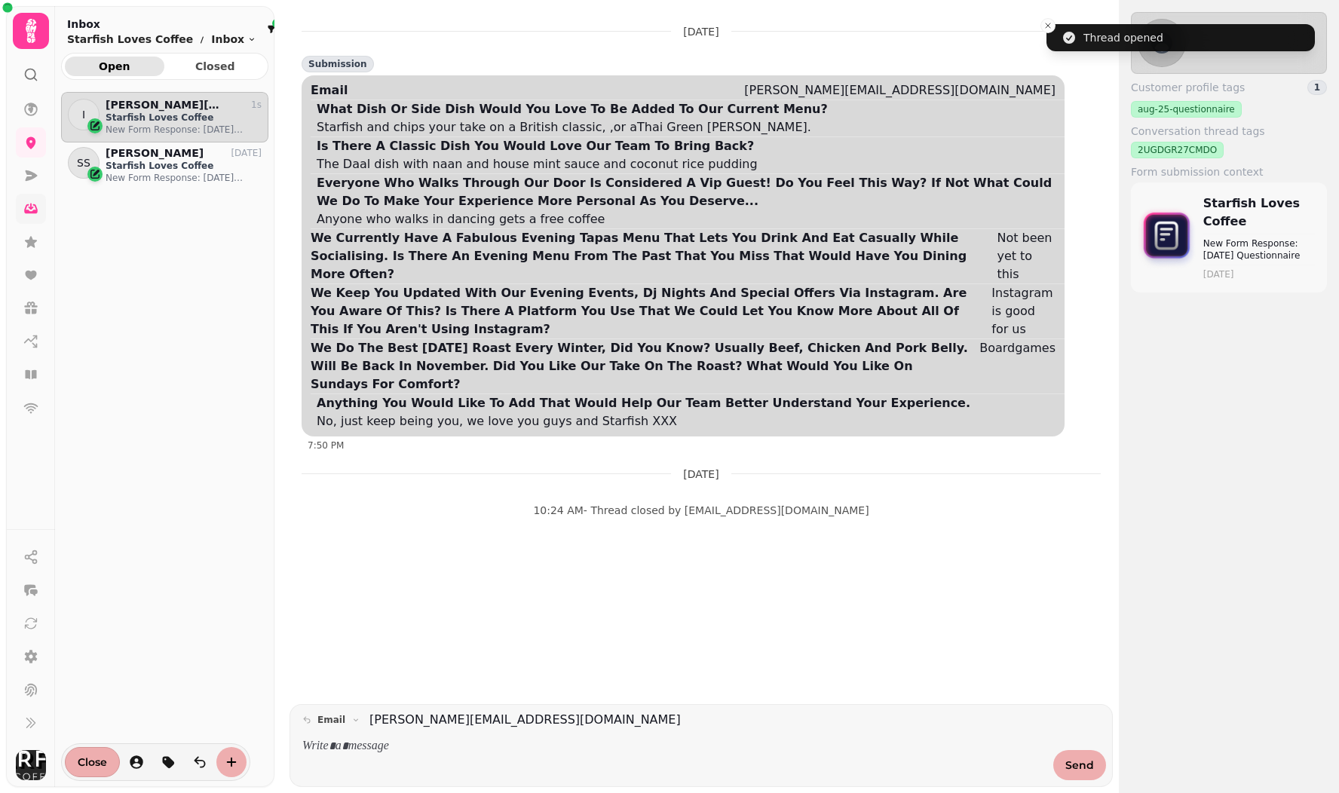
scroll to position [676, 207]
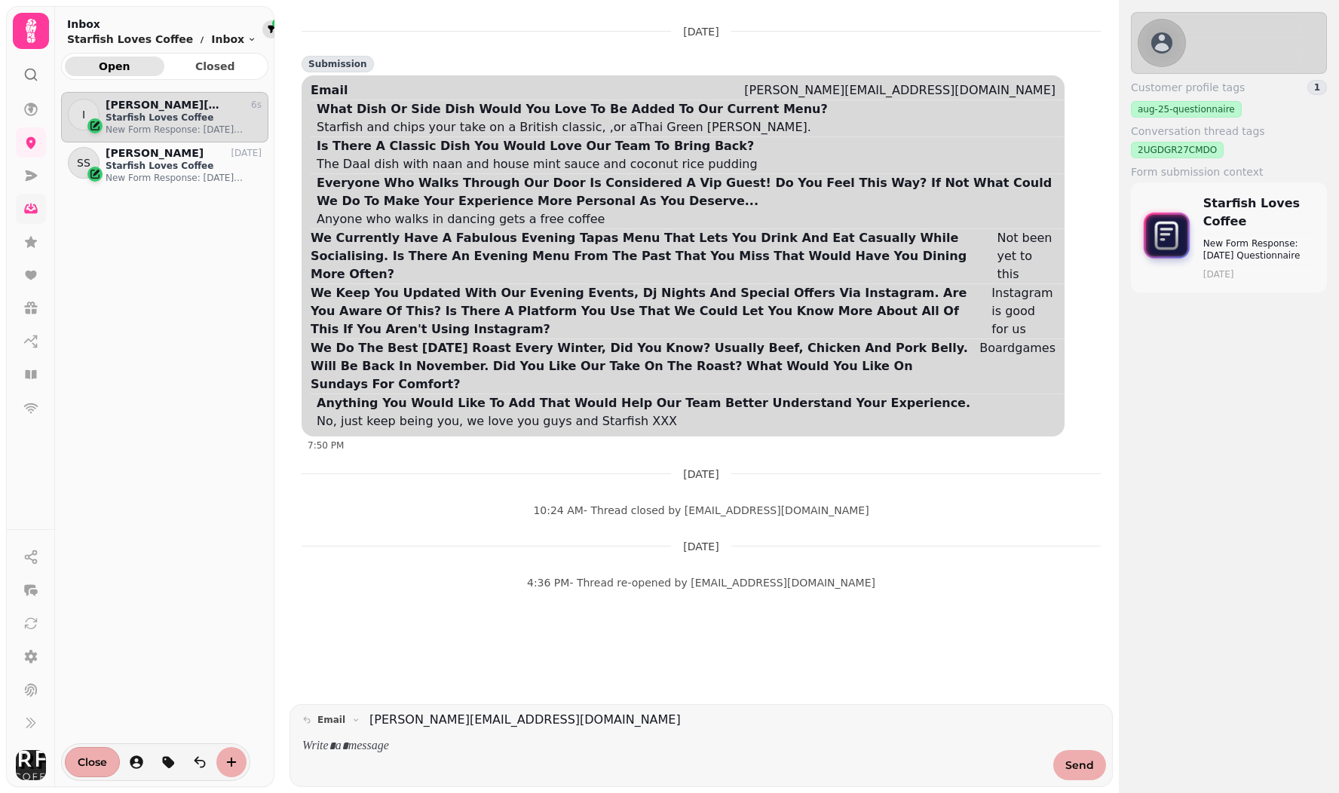
click at [262, 29] on button "filter" at bounding box center [271, 29] width 18 height 18
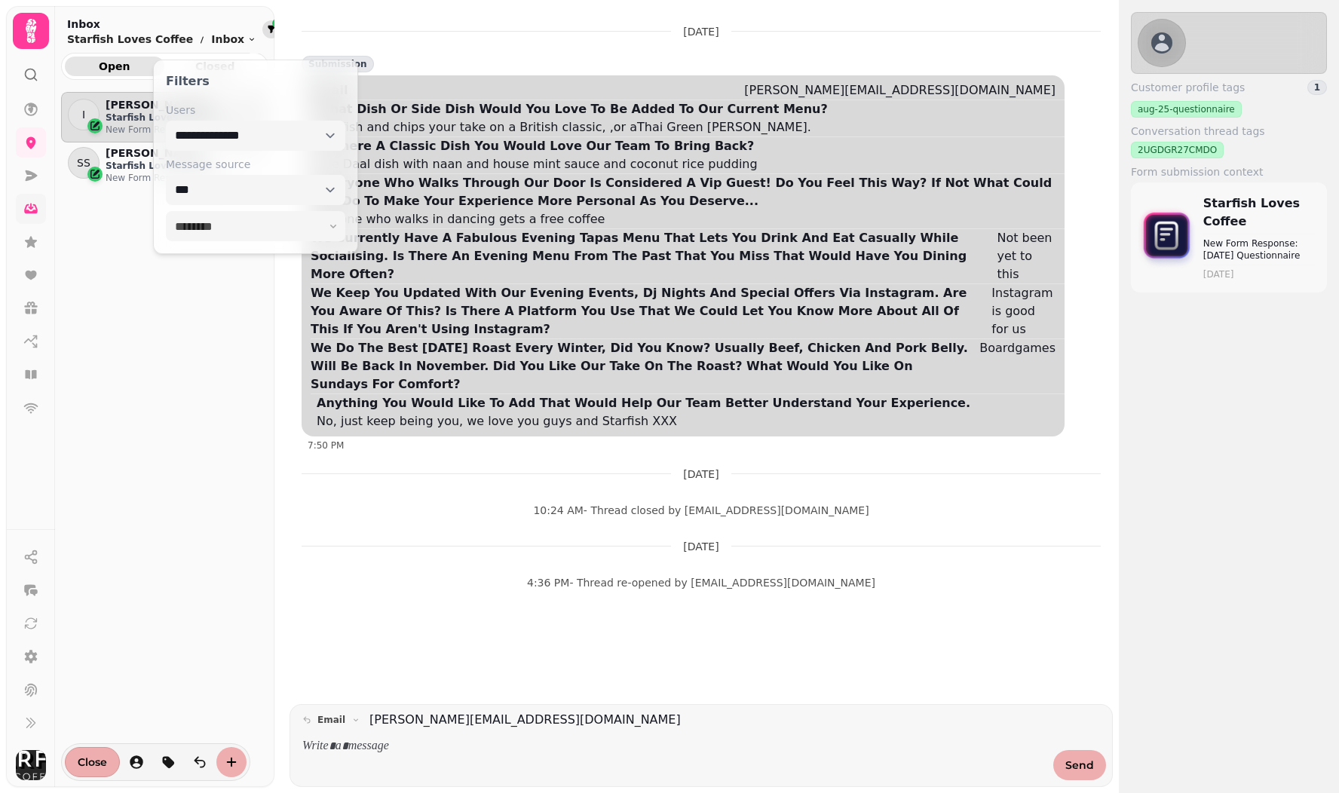
click at [262, 29] on button "filter" at bounding box center [271, 29] width 18 height 18
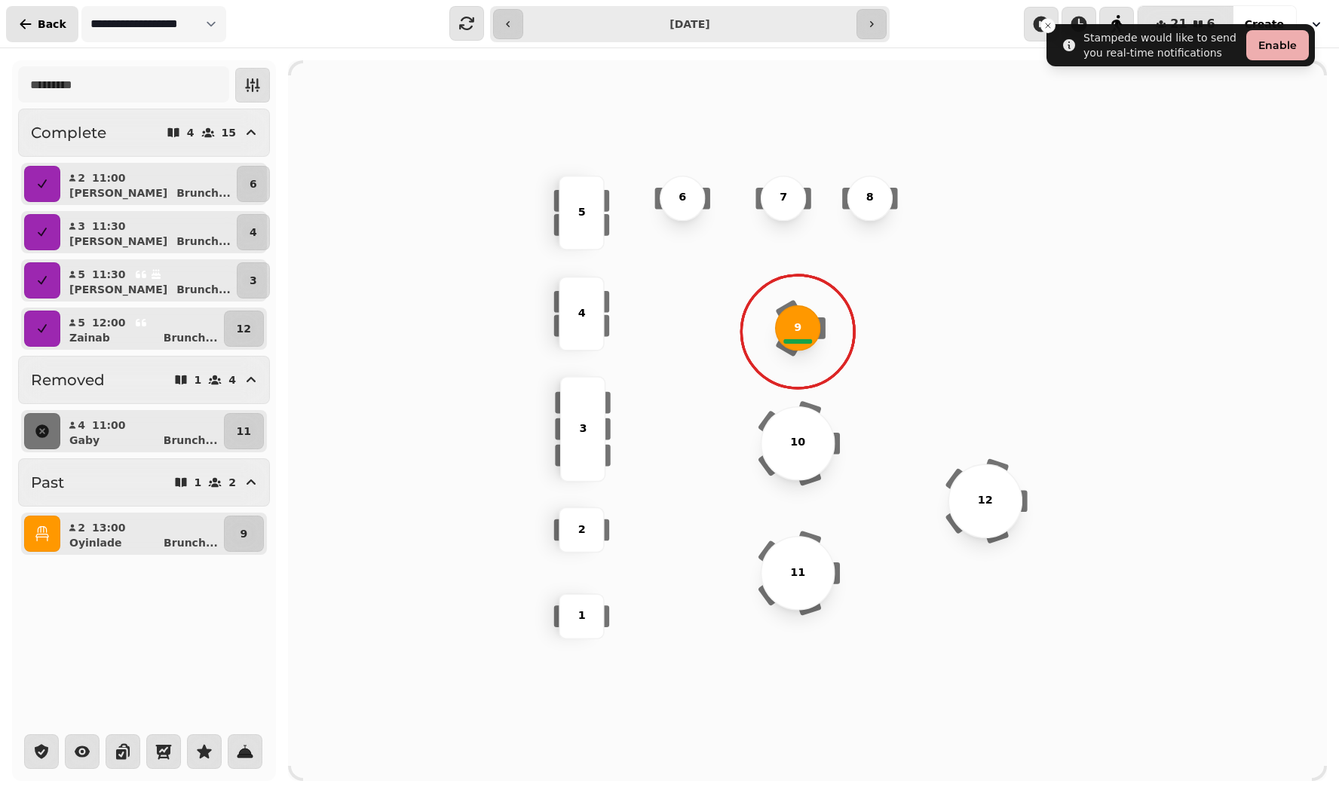
click at [42, 15] on button "Back" at bounding box center [42, 24] width 72 height 36
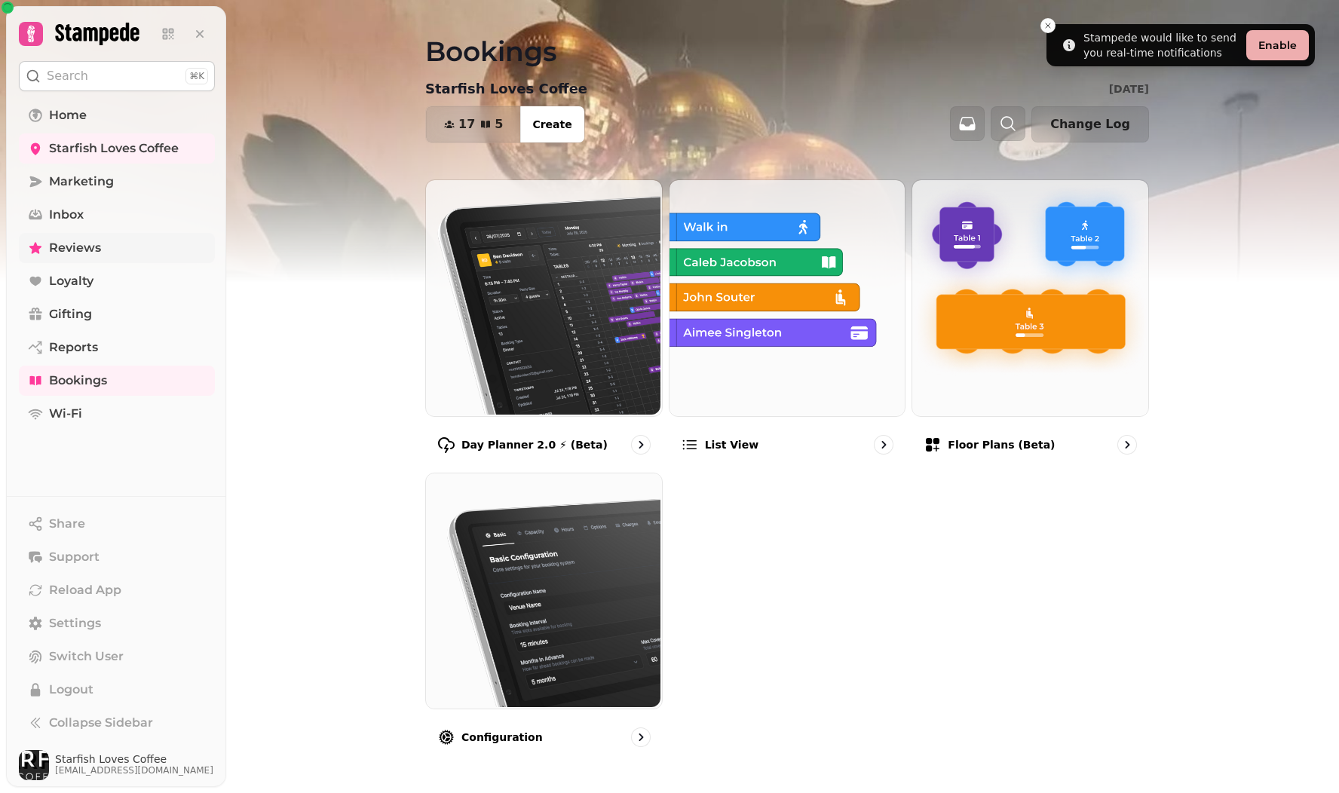
click at [65, 249] on span "Reviews" at bounding box center [75, 248] width 52 height 18
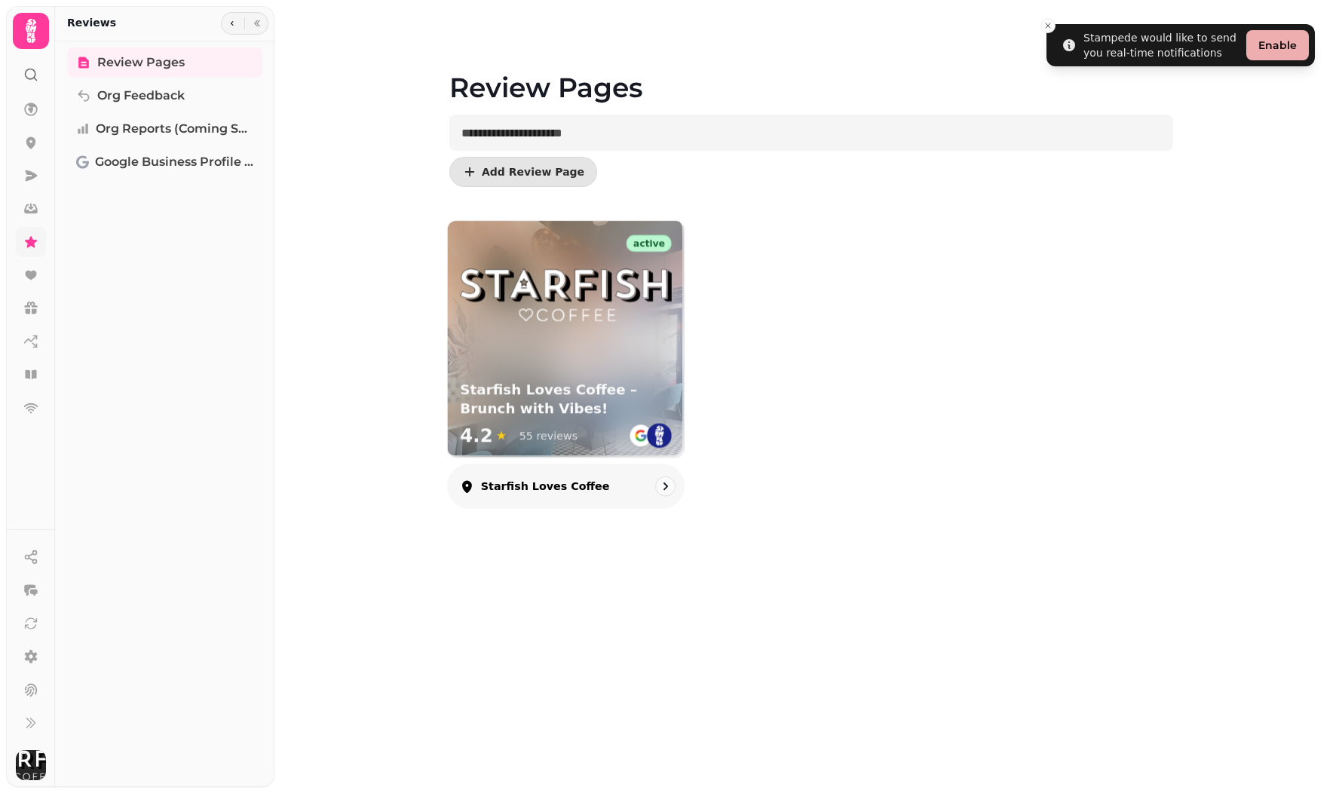
click at [587, 387] on h3 "Starfish Loves Coffee – Brunch with Vibes!" at bounding box center [566, 400] width 212 height 38
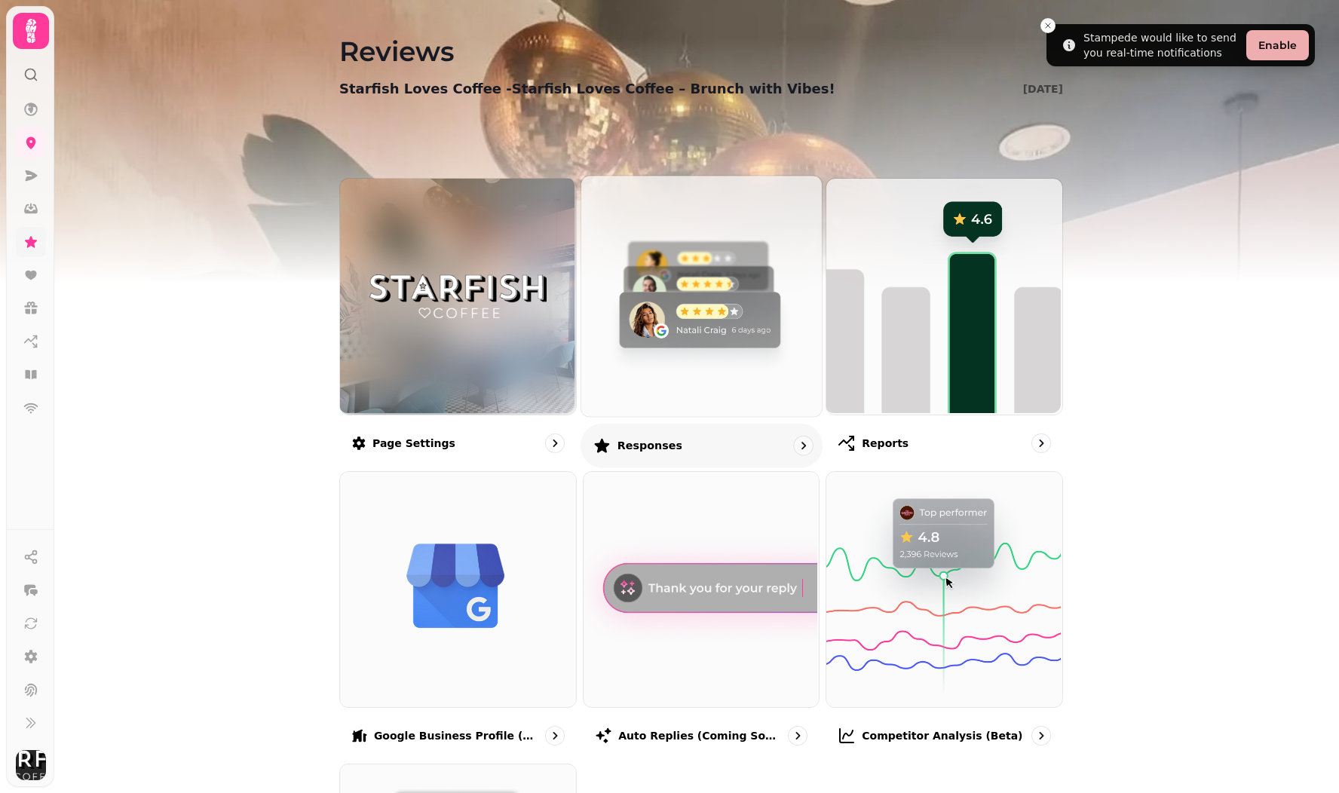
click at [723, 357] on img at bounding box center [699, 294] width 241 height 241
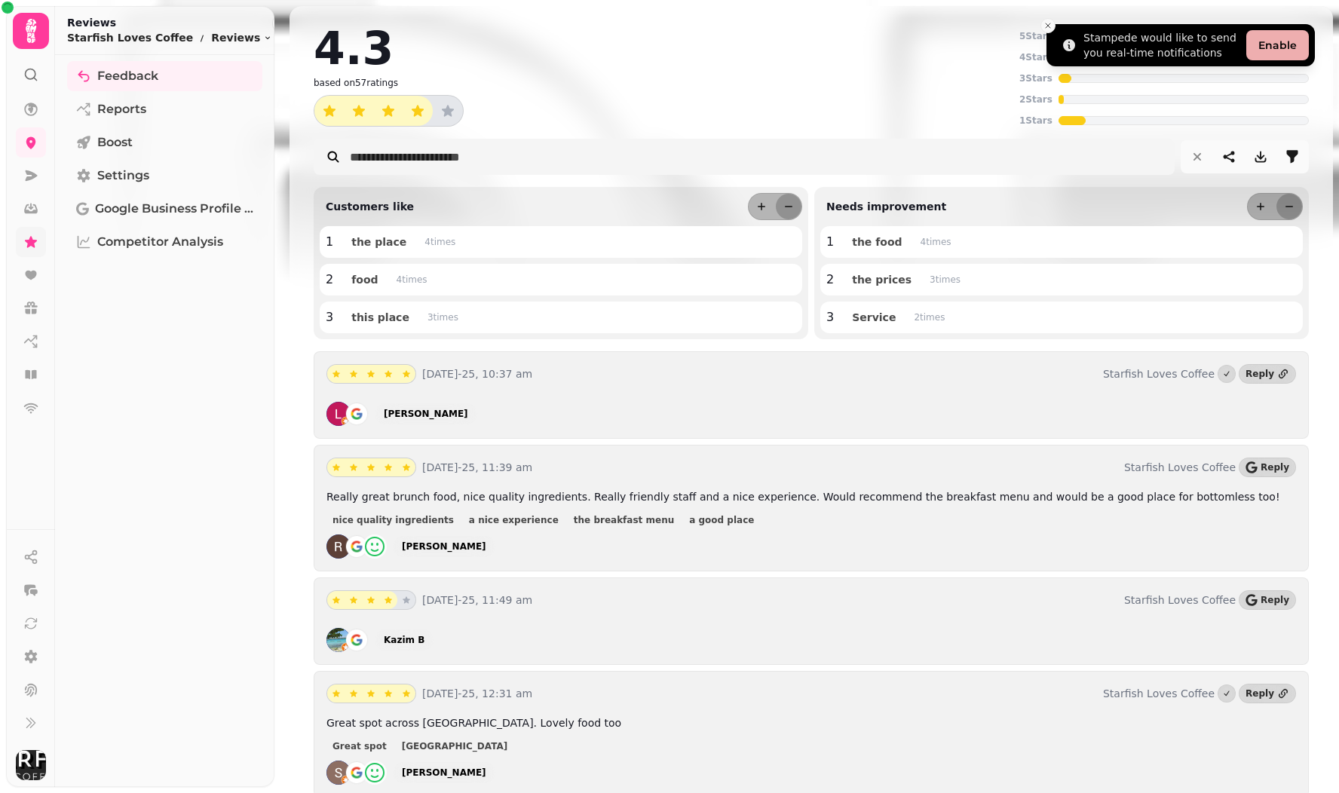
click at [1050, 29] on icon "Close toast" at bounding box center [1048, 25] width 9 height 9
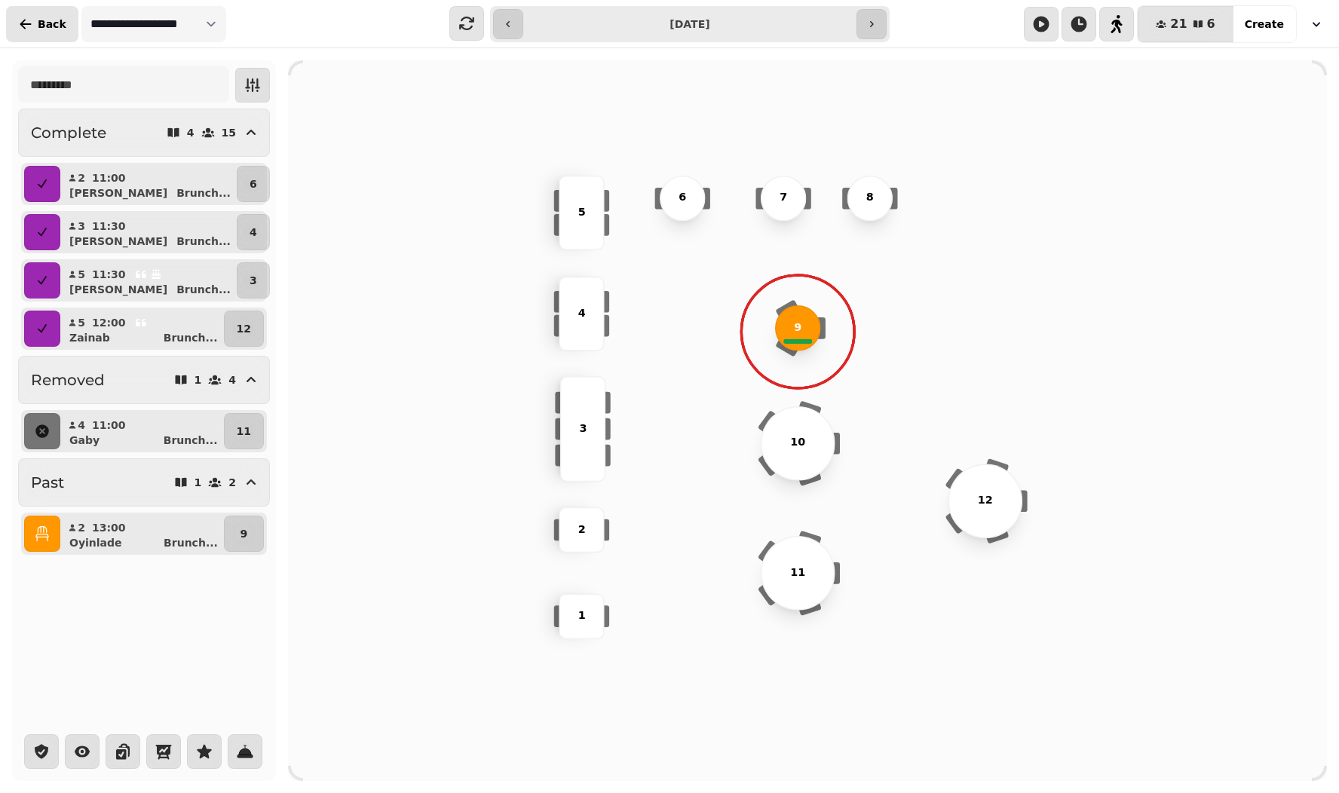
click at [47, 23] on span "Back" at bounding box center [52, 24] width 29 height 11
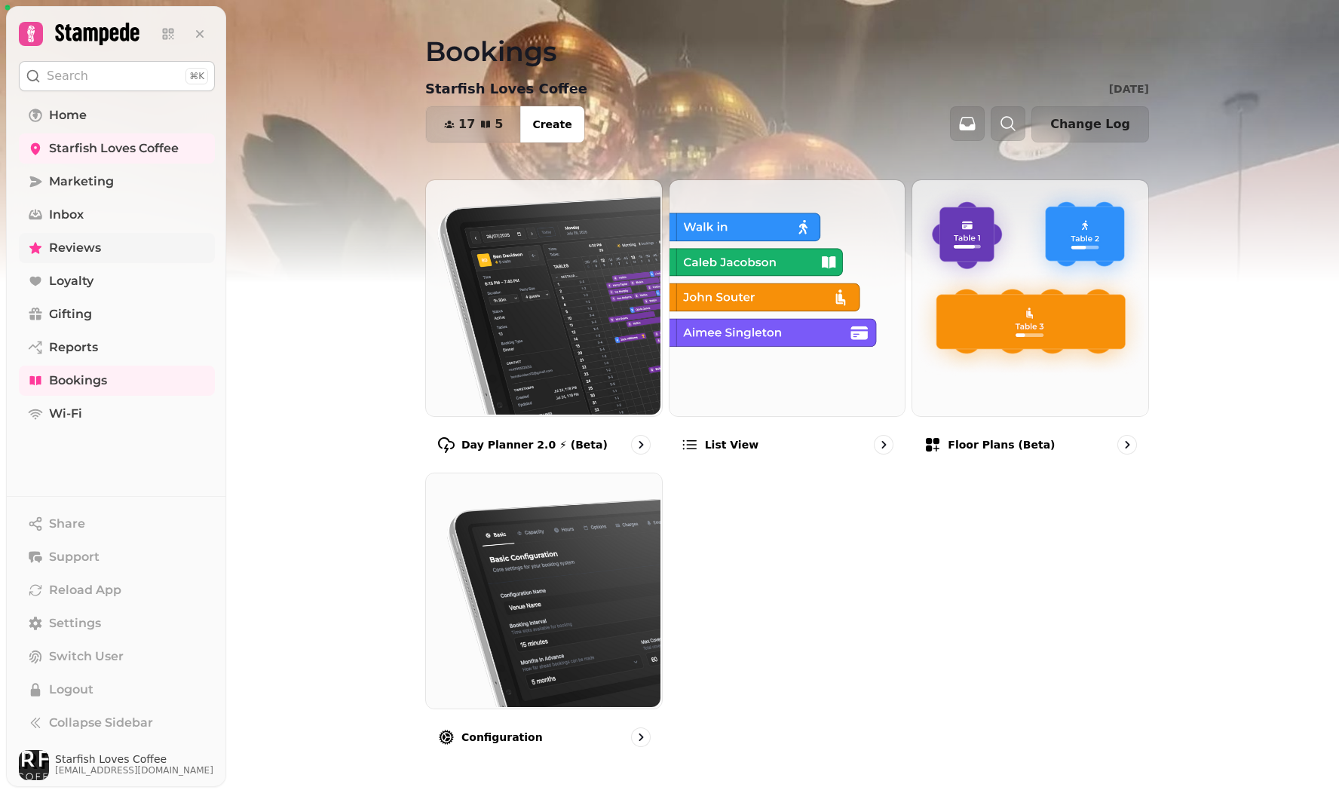
click at [77, 256] on span "Reviews" at bounding box center [75, 248] width 52 height 18
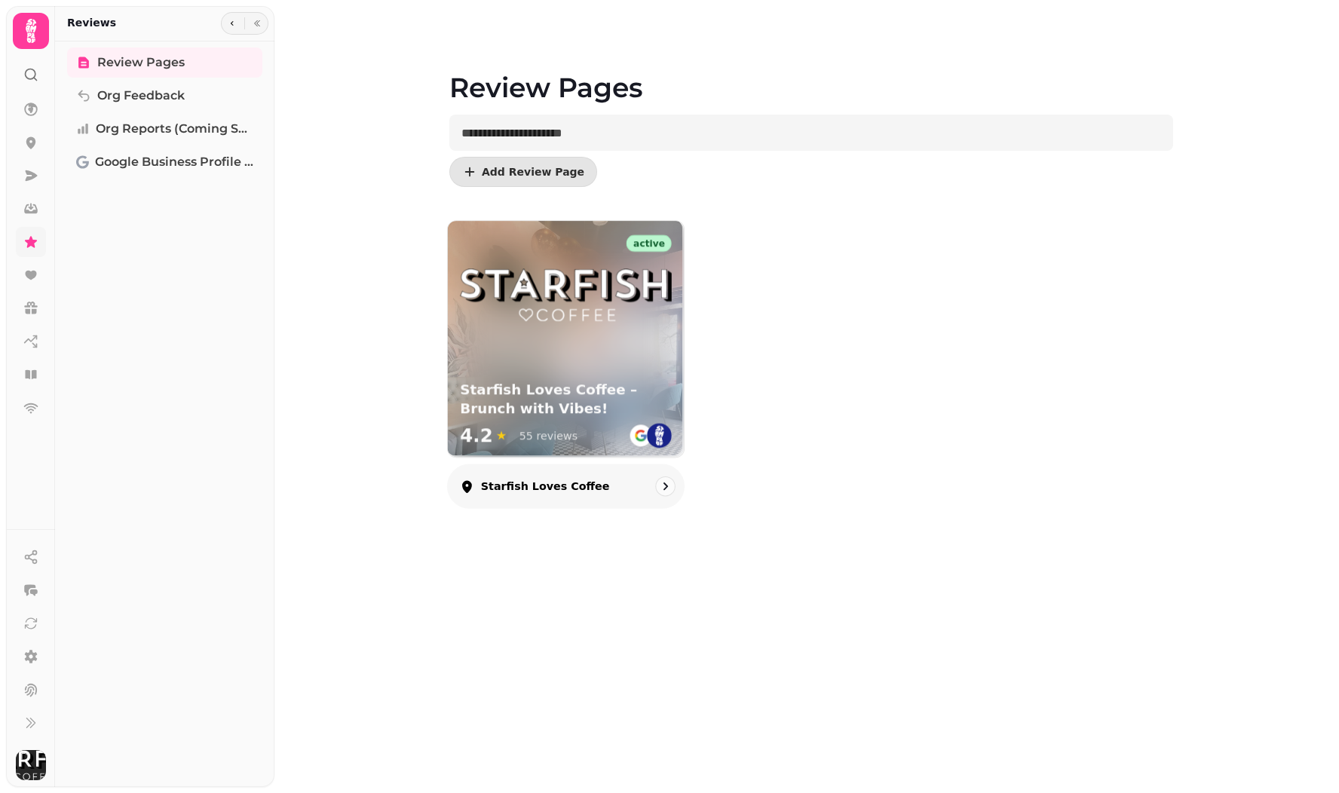
click at [588, 321] on img at bounding box center [566, 294] width 212 height 53
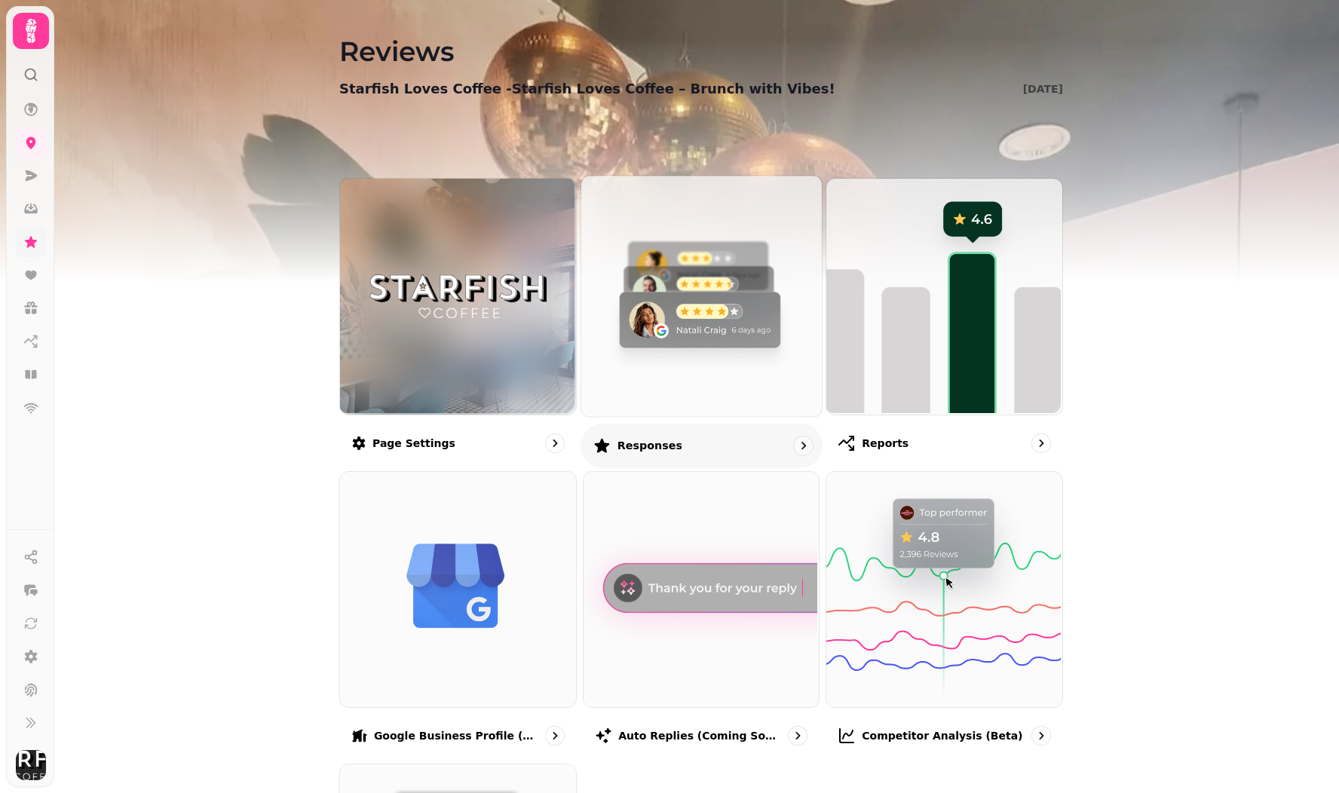
click at [737, 354] on img at bounding box center [699, 294] width 241 height 241
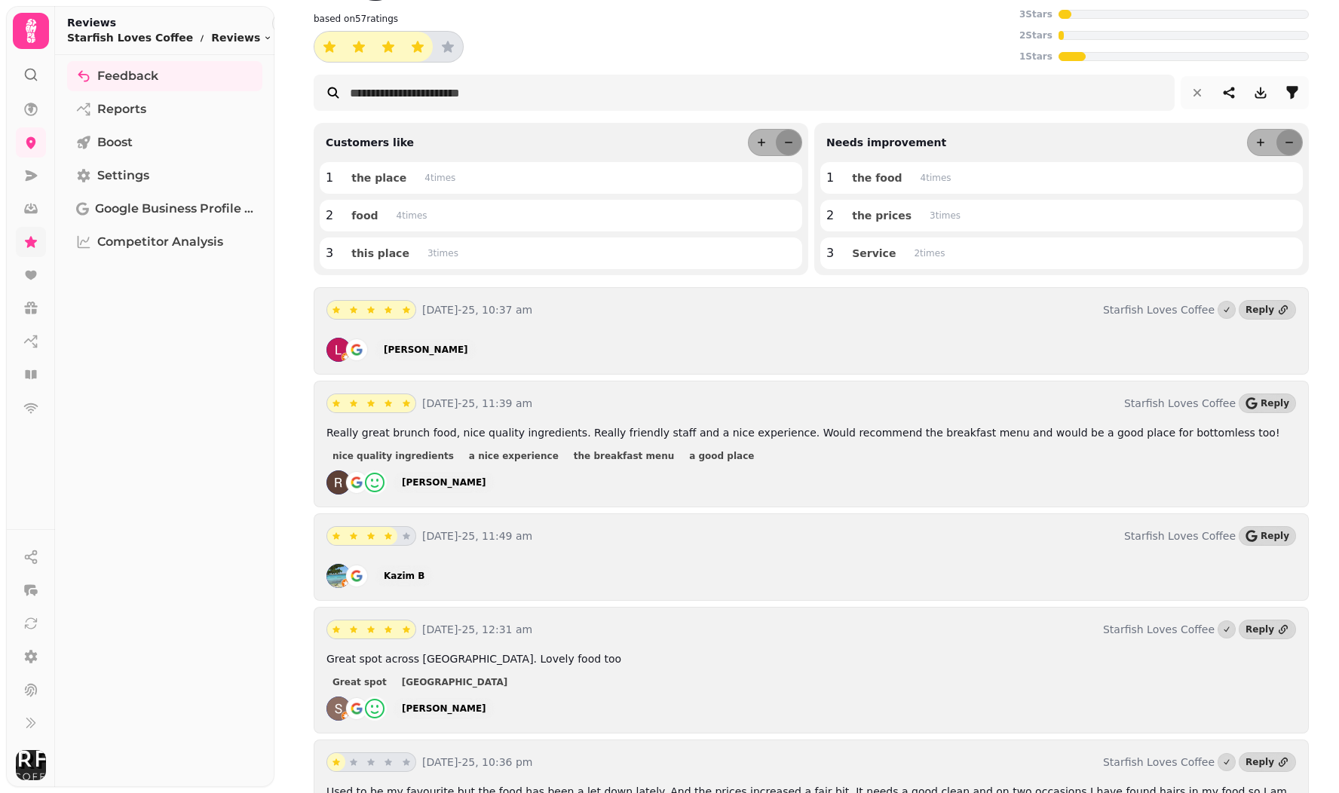
scroll to position [66, 0]
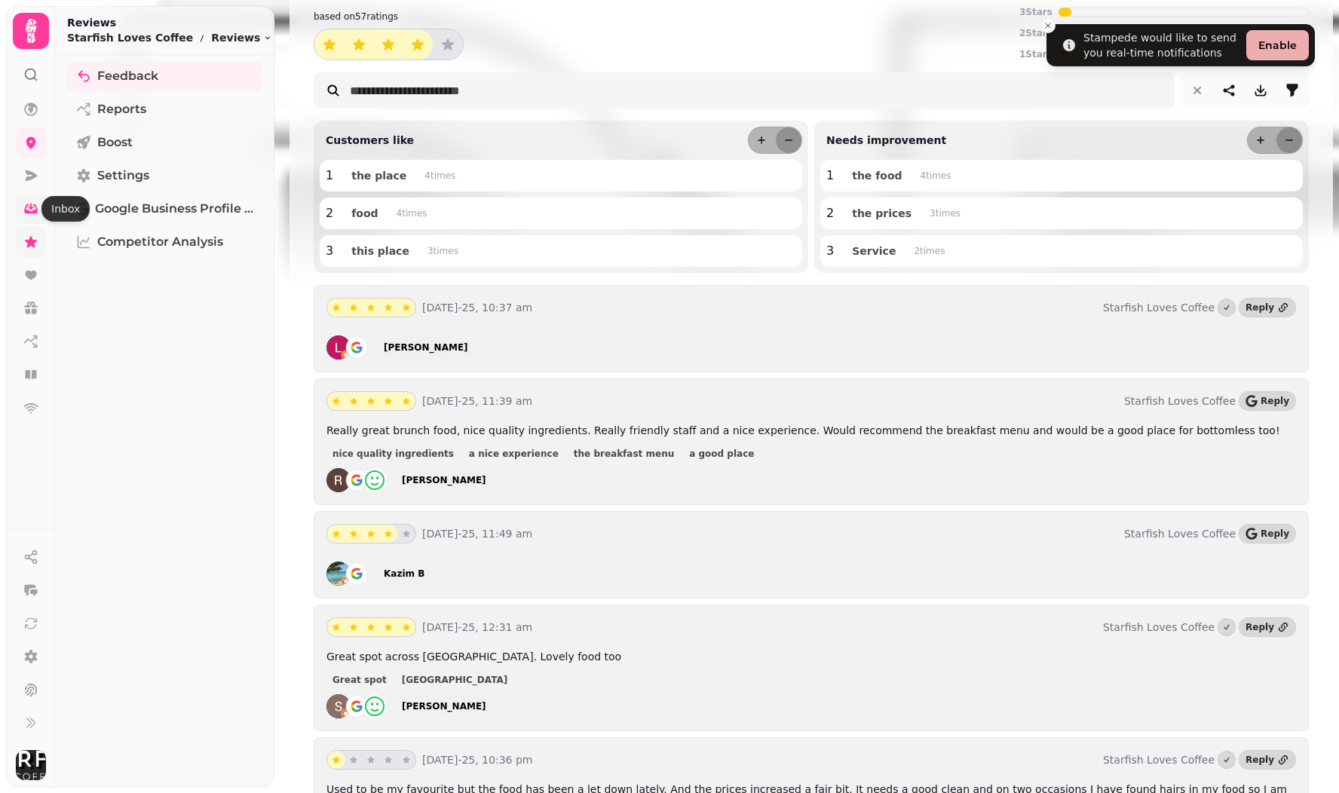
click at [31, 213] on icon at bounding box center [31, 209] width 14 height 10
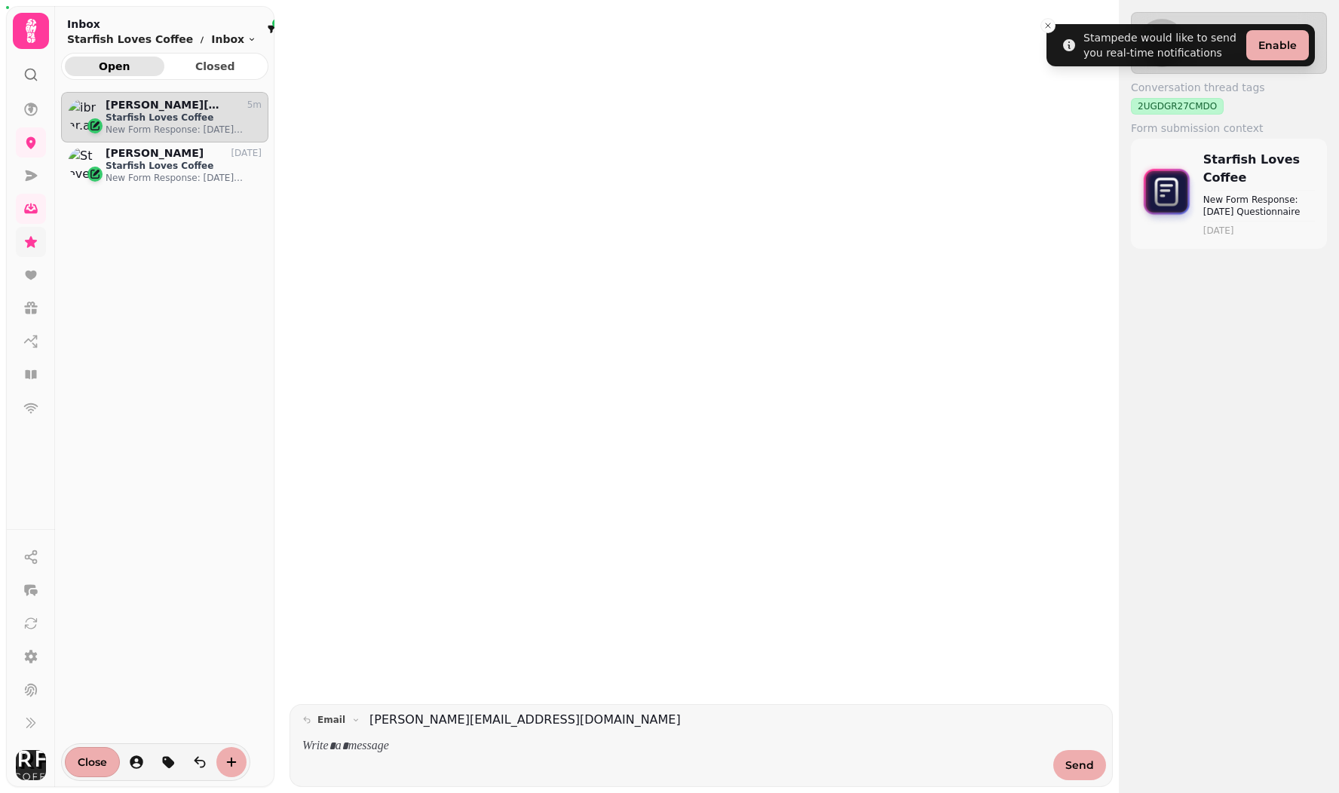
scroll to position [676, 207]
